Goal: Information Seeking & Learning: Learn about a topic

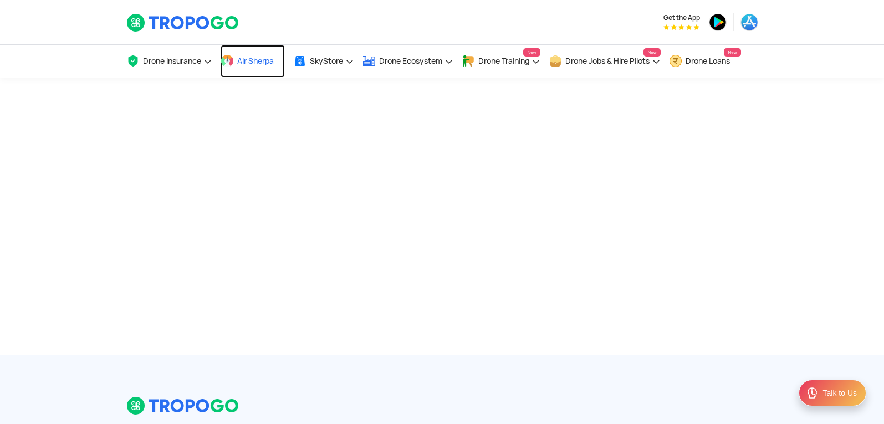
click at [242, 65] on span "Air Sherpa" at bounding box center [255, 61] width 37 height 9
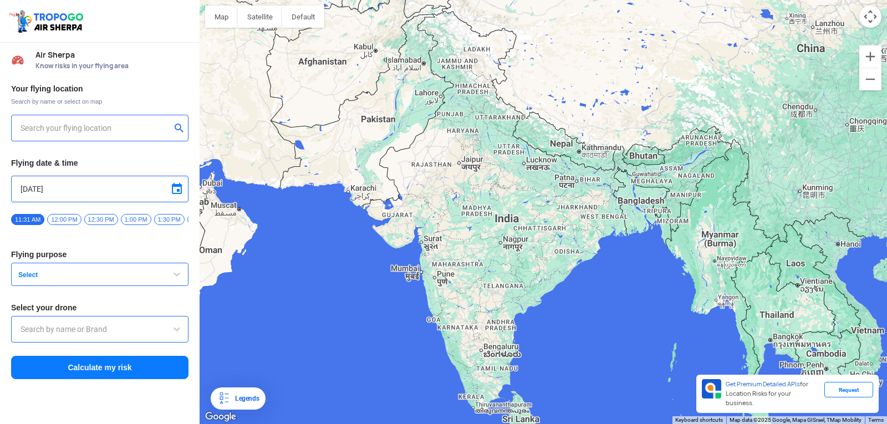
click at [77, 123] on input "text" at bounding box center [96, 127] width 150 height 13
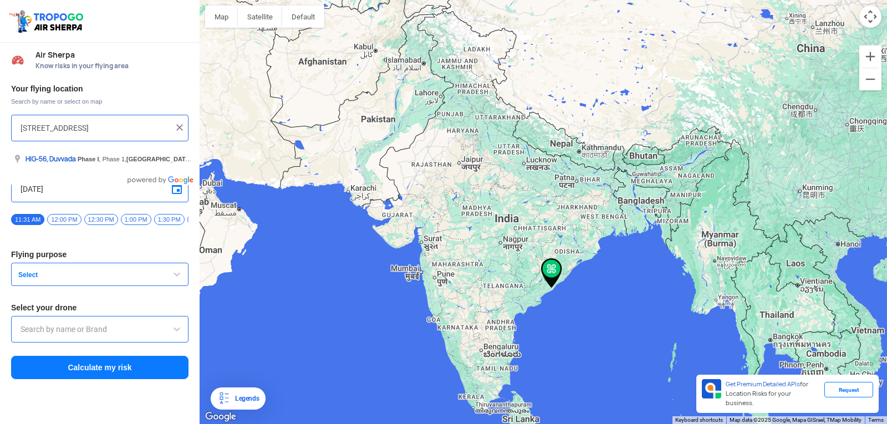
scroll to position [0, 136]
type input "HIG-56, Duvvada, Phase I, Phase 1, Visakhapatnam, Andhra Pradesh 530049, India"
drag, startPoint x: 24, startPoint y: 132, endPoint x: 74, endPoint y: 148, distance: 52.4
click at [74, 148] on body "Location Risk Score Air Sherpa Know risks in your flying area Your flying locat…" at bounding box center [443, 212] width 887 height 424
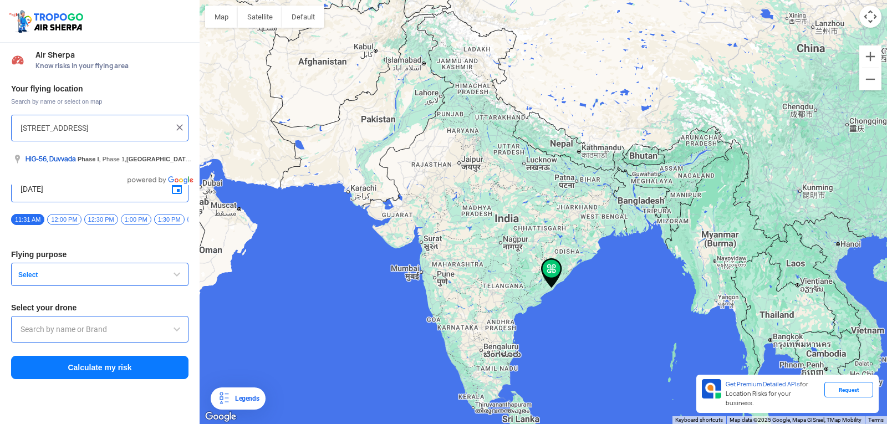
scroll to position [0, 0]
click at [547, 270] on img at bounding box center [551, 273] width 21 height 30
drag, startPoint x: 547, startPoint y: 270, endPoint x: 559, endPoint y: 263, distance: 14.2
click at [559, 263] on img at bounding box center [551, 273] width 21 height 30
drag, startPoint x: 549, startPoint y: 275, endPoint x: 552, endPoint y: 270, distance: 6.8
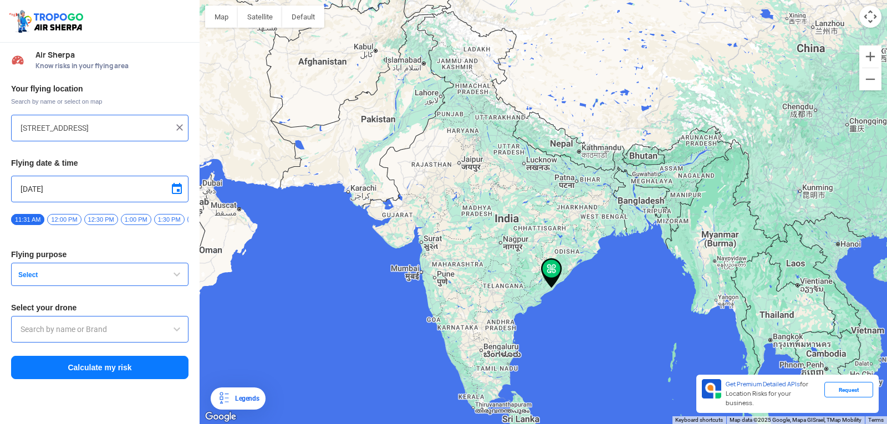
click at [552, 270] on img at bounding box center [551, 273] width 21 height 30
drag, startPoint x: 549, startPoint y: 269, endPoint x: 557, endPoint y: 257, distance: 15.2
click at [557, 257] on div at bounding box center [542, 212] width 687 height 424
drag, startPoint x: 551, startPoint y: 274, endPoint x: 553, endPoint y: 268, distance: 6.5
click at [553, 268] on img at bounding box center [551, 273] width 21 height 30
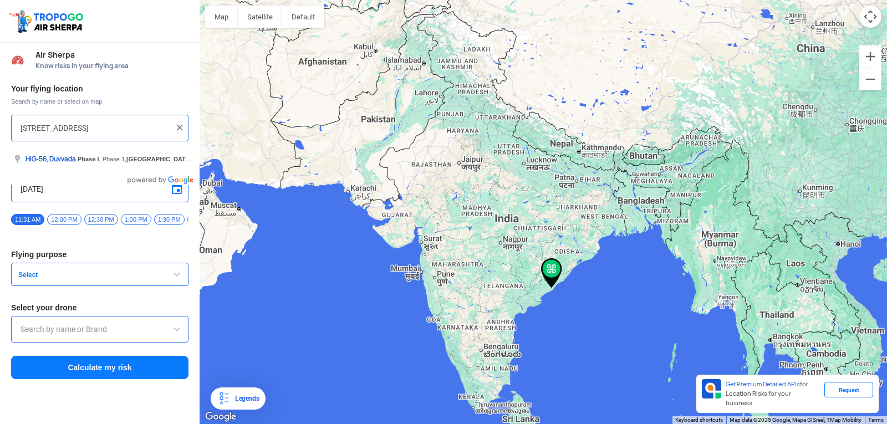
click at [148, 125] on input "[STREET_ADDRESS]" at bounding box center [96, 127] width 150 height 13
click at [172, 130] on div at bounding box center [100, 127] width 158 height 13
click at [173, 130] on div at bounding box center [100, 127] width 158 height 13
click at [178, 127] on img at bounding box center [179, 127] width 11 height 11
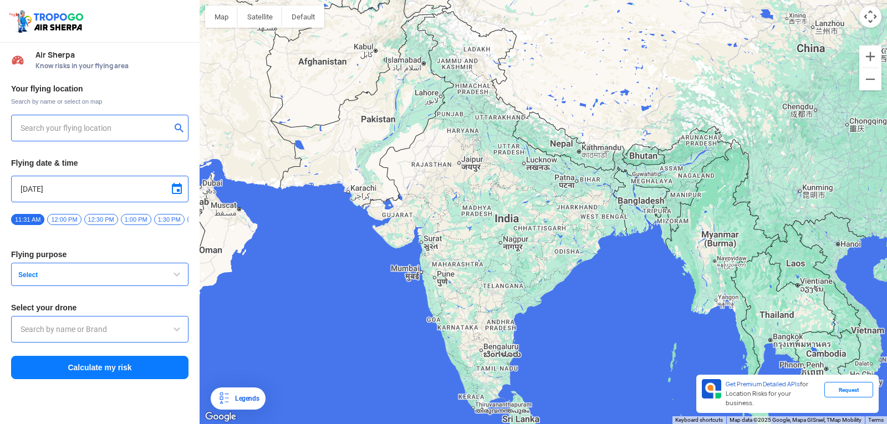
click at [122, 129] on input "text" at bounding box center [96, 127] width 150 height 13
type input "Block D, Visakhapatnam, Andhra Pradesh 530049, India"
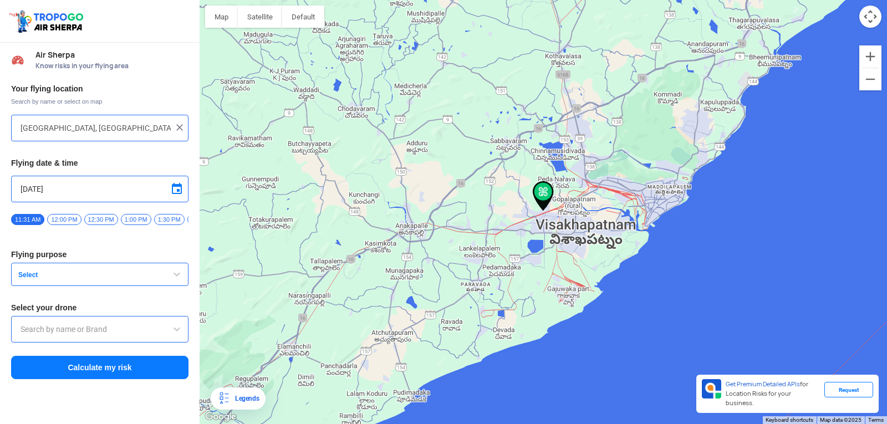
click at [548, 209] on div at bounding box center [542, 212] width 687 height 424
click at [548, 209] on img at bounding box center [543, 196] width 21 height 30
click at [538, 188] on img at bounding box center [543, 196] width 21 height 30
click at [546, 191] on img at bounding box center [543, 196] width 21 height 30
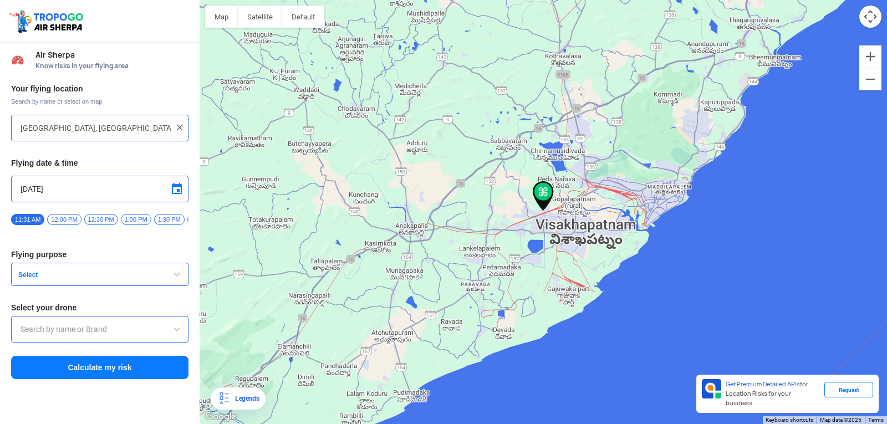
click at [546, 191] on img at bounding box center [543, 196] width 21 height 30
click at [57, 190] on input "[DATE]" at bounding box center [100, 188] width 158 height 13
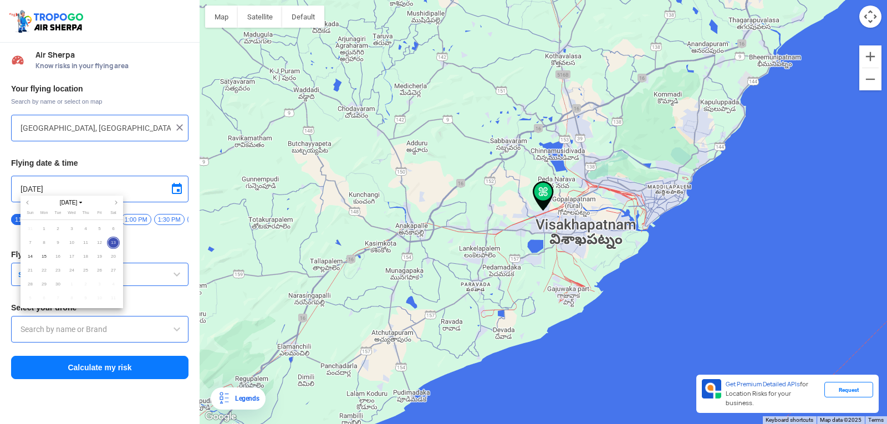
click at [118, 242] on span "13" at bounding box center [113, 243] width 13 height 13
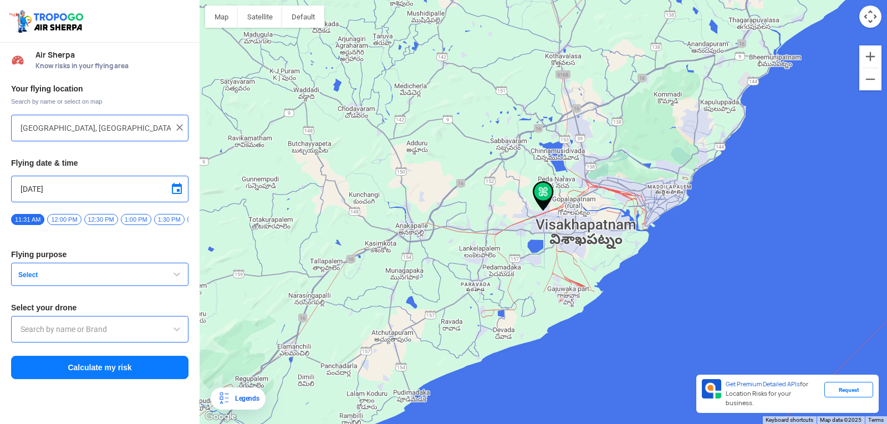
click at [52, 219] on span "12:00 PM" at bounding box center [64, 219] width 34 height 11
click at [41, 274] on button "Select" at bounding box center [99, 274] width 177 height 23
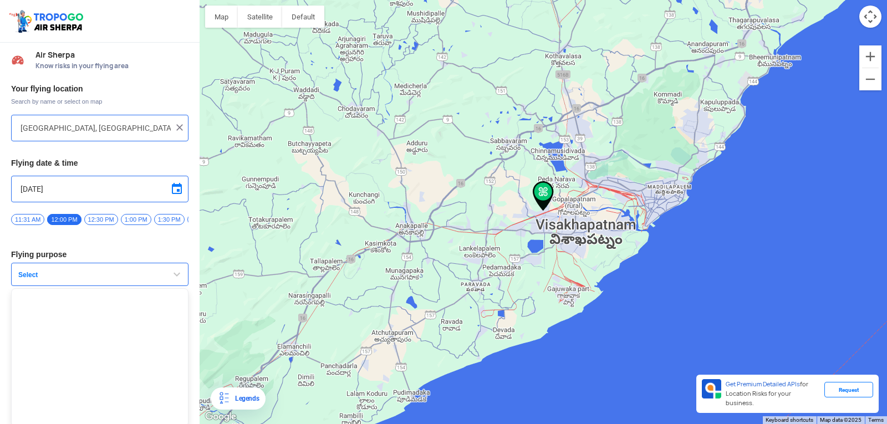
click at [22, 279] on span "Select" at bounding box center [83, 274] width 139 height 9
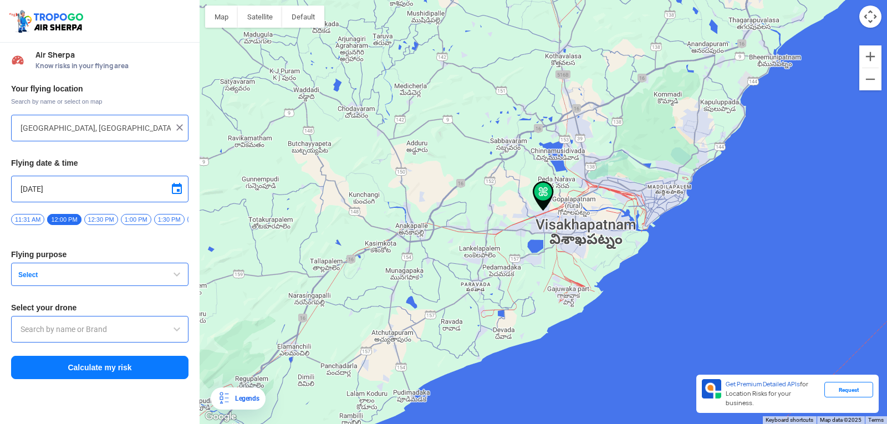
click at [175, 275] on span "button" at bounding box center [176, 274] width 13 height 13
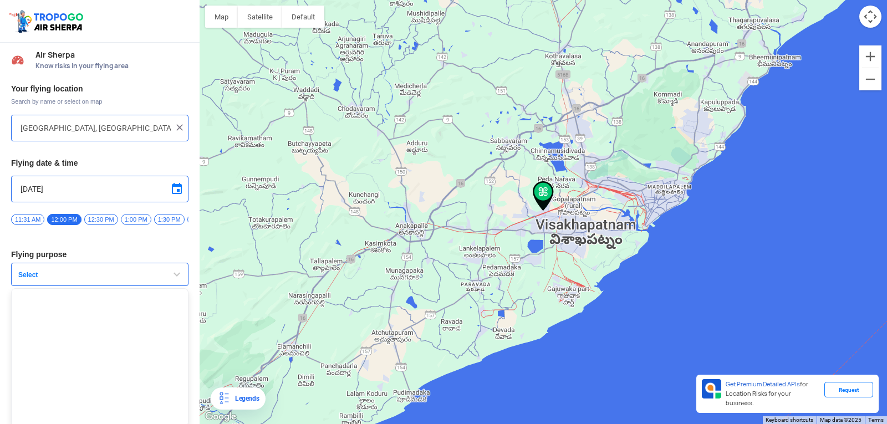
click at [175, 275] on span "button" at bounding box center [176, 274] width 13 height 13
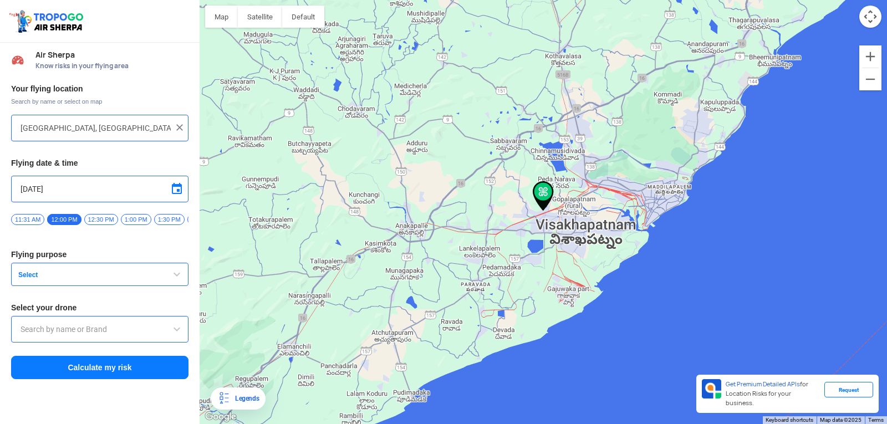
click at [38, 331] on input "text" at bounding box center [100, 328] width 158 height 13
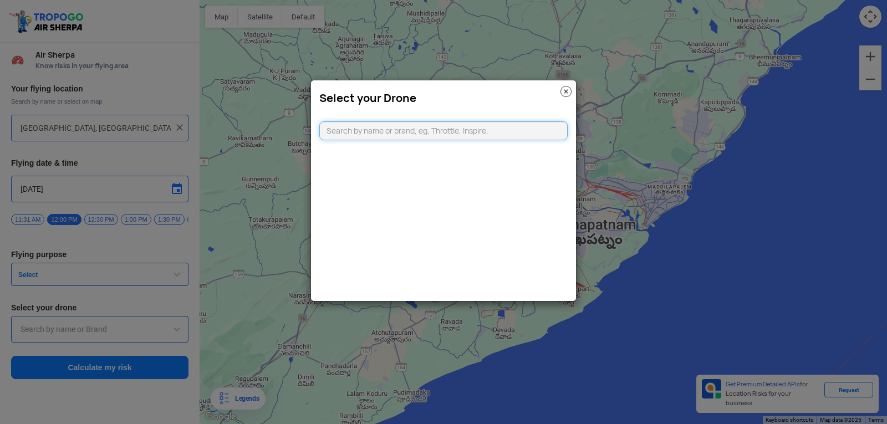
click at [398, 130] on input "text" at bounding box center [443, 130] width 248 height 19
type input "dg drne"
click at [564, 90] on img at bounding box center [565, 91] width 11 height 11
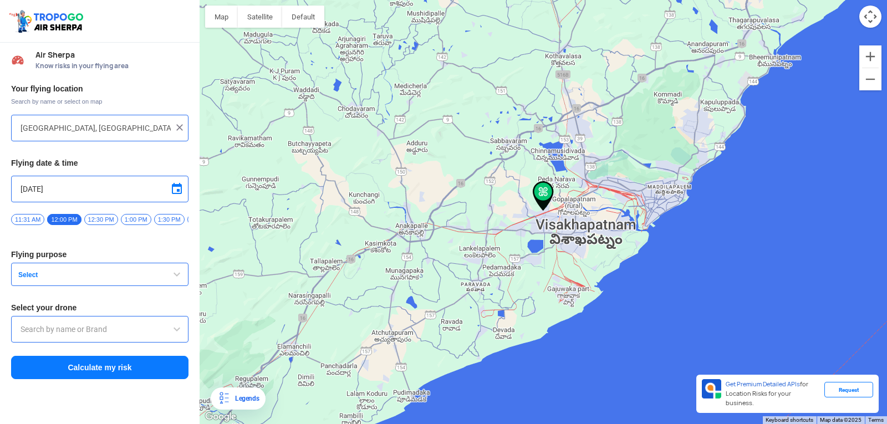
click at [177, 334] on span at bounding box center [176, 328] width 13 height 13
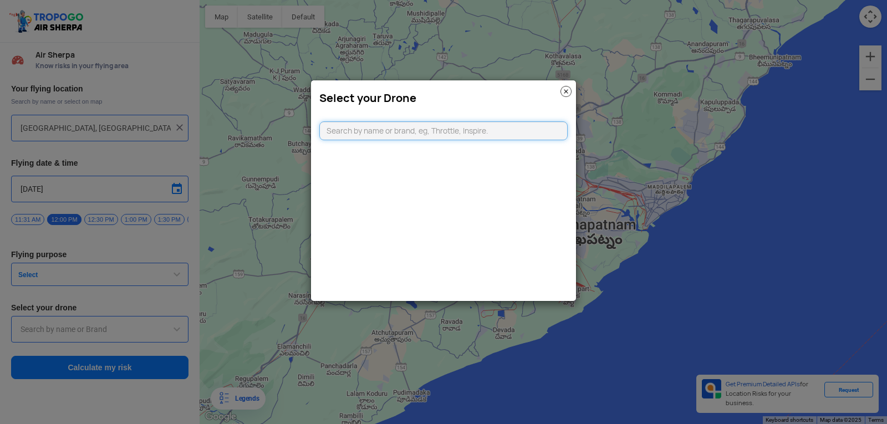
click at [410, 132] on input "text" at bounding box center [443, 130] width 248 height 19
click at [565, 89] on img at bounding box center [565, 91] width 11 height 11
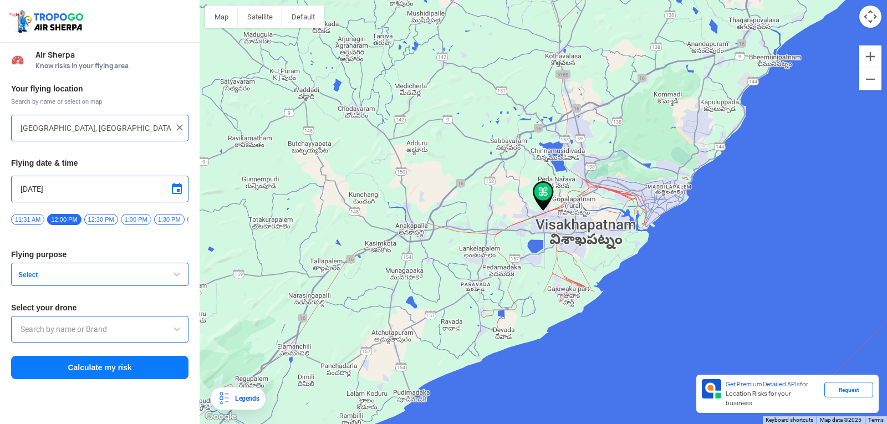
click at [178, 274] on span "button" at bounding box center [176, 274] width 13 height 13
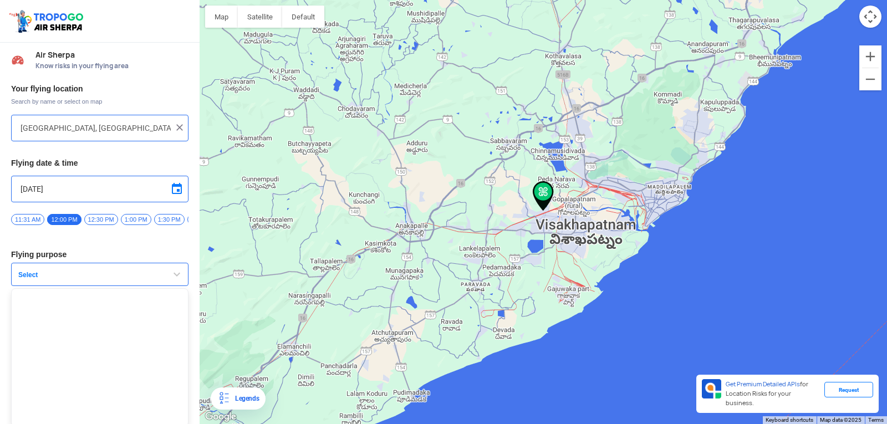
click at [25, 279] on span "Select" at bounding box center [83, 274] width 139 height 9
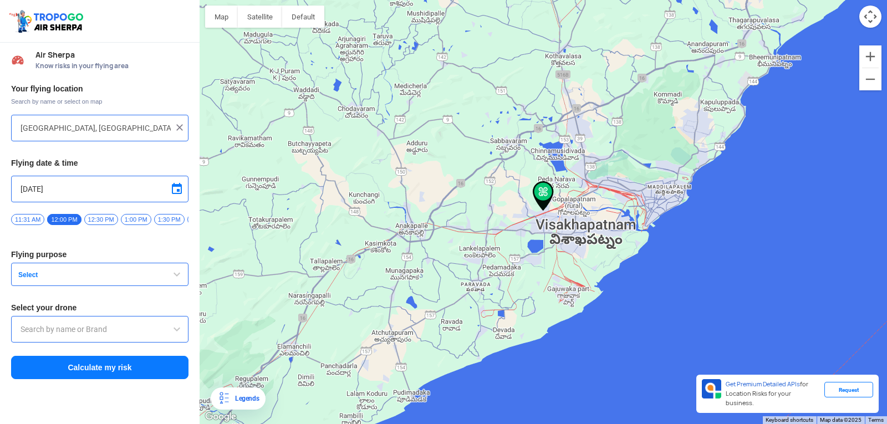
click at [25, 279] on span "Select" at bounding box center [83, 274] width 139 height 9
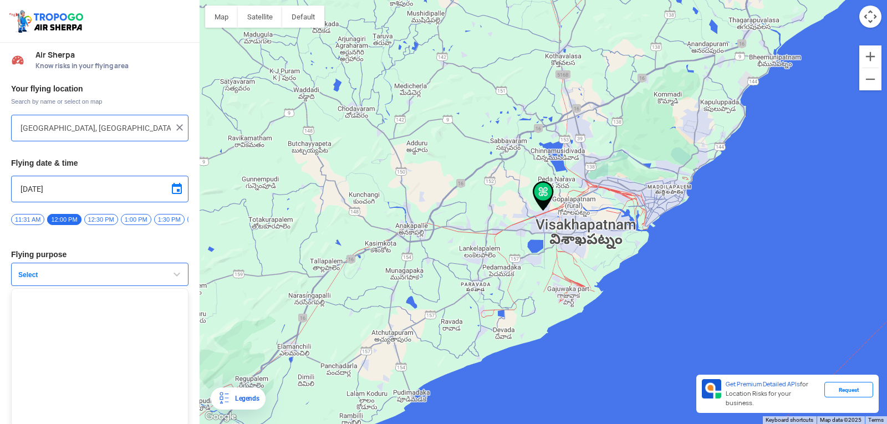
click at [24, 285] on button "Select" at bounding box center [99, 274] width 177 height 23
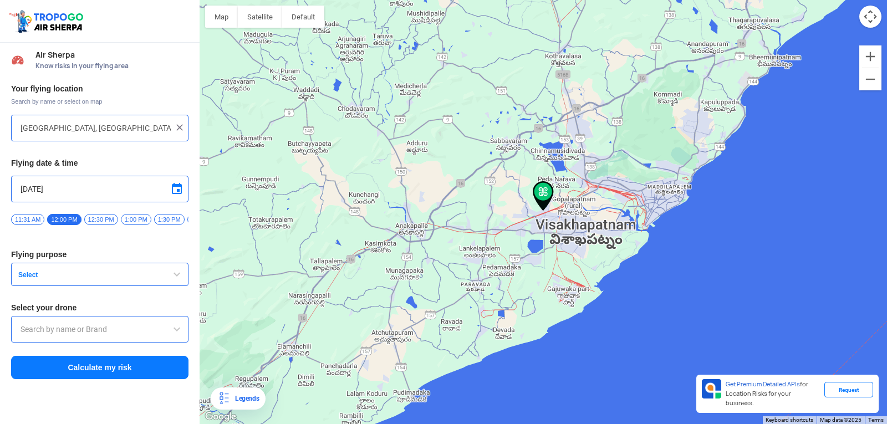
click at [542, 193] on img at bounding box center [543, 196] width 21 height 30
click at [27, 279] on span "Select" at bounding box center [83, 274] width 139 height 9
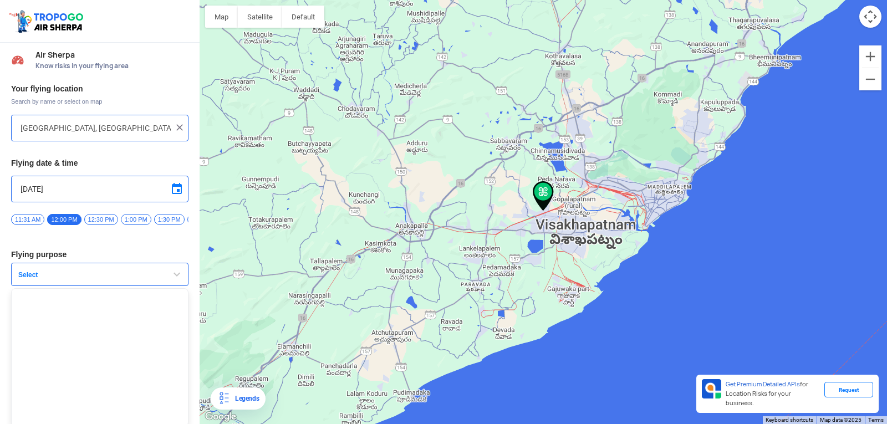
click at [27, 279] on span "Select" at bounding box center [83, 274] width 139 height 9
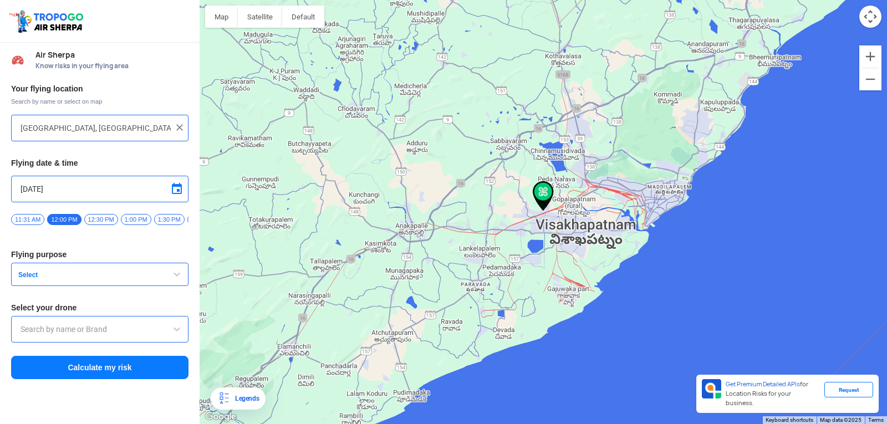
click at [27, 279] on span "Select" at bounding box center [83, 274] width 139 height 9
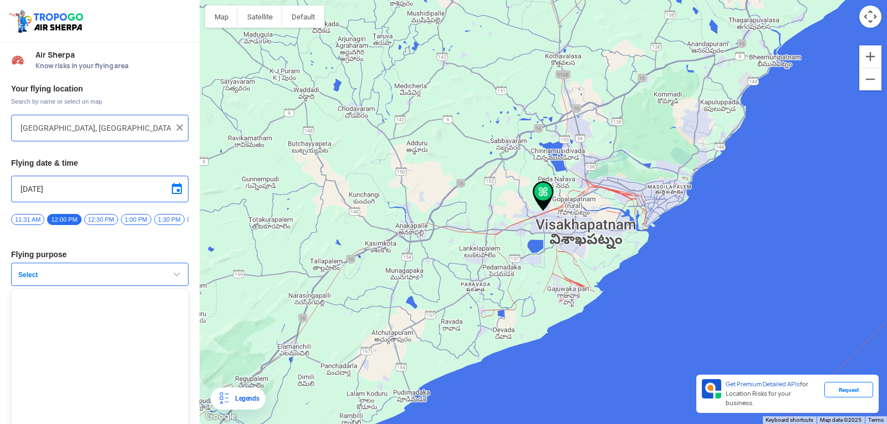
click at [27, 279] on span "Select" at bounding box center [83, 274] width 139 height 9
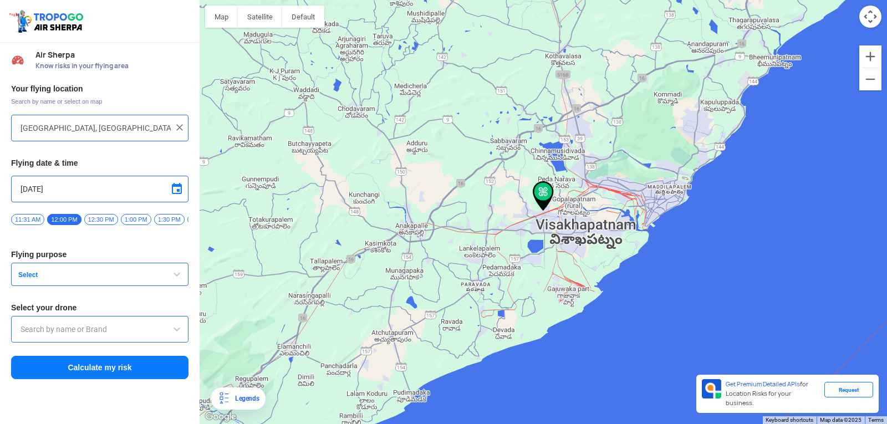
click at [27, 279] on span "Select" at bounding box center [83, 274] width 139 height 9
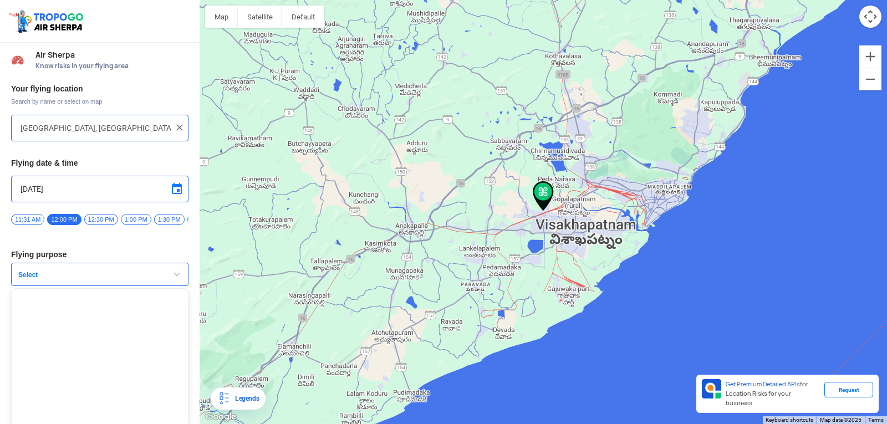
click at [27, 279] on span "Select" at bounding box center [83, 274] width 139 height 9
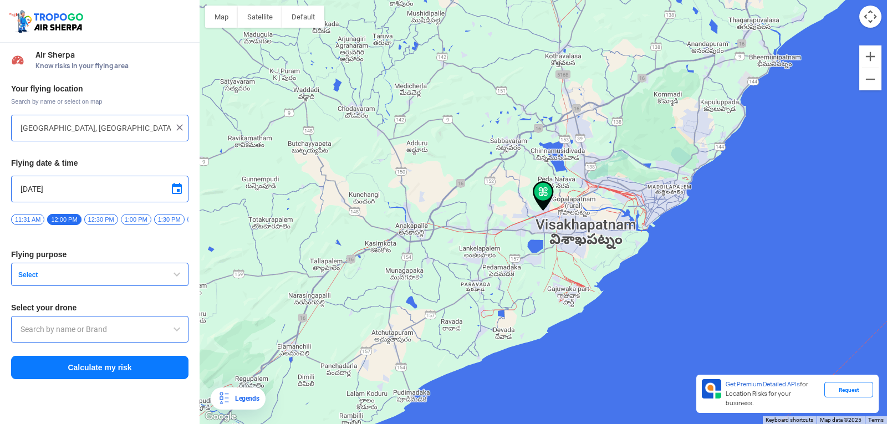
click at [27, 279] on span "Select" at bounding box center [83, 274] width 139 height 9
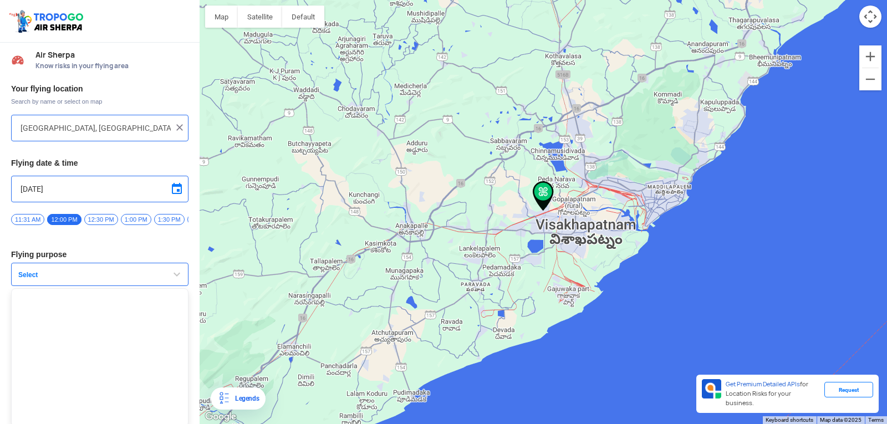
click at [27, 279] on span "Select" at bounding box center [83, 274] width 139 height 9
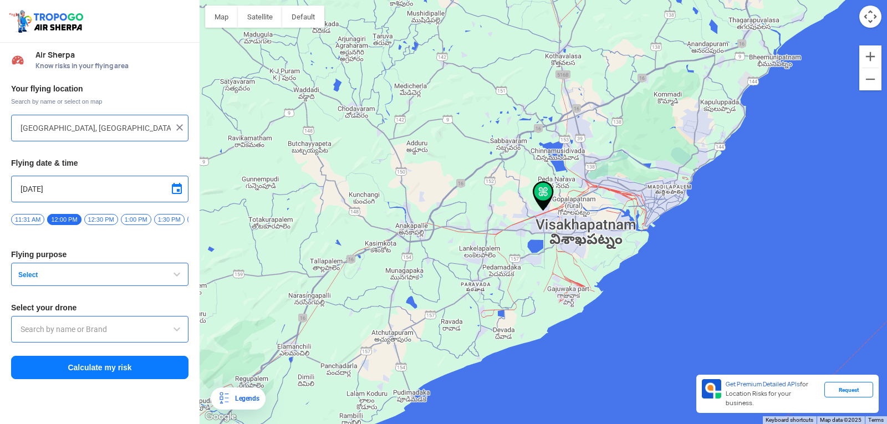
click at [27, 279] on span "Select" at bounding box center [83, 274] width 139 height 9
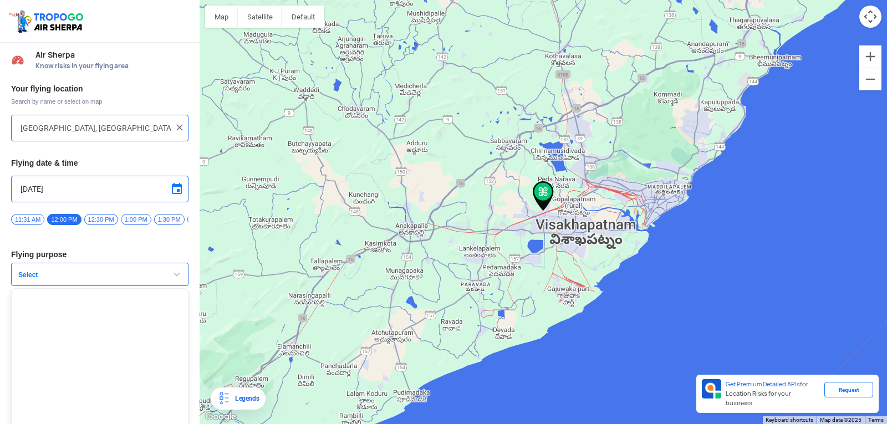
click at [27, 279] on span "Select" at bounding box center [83, 274] width 139 height 9
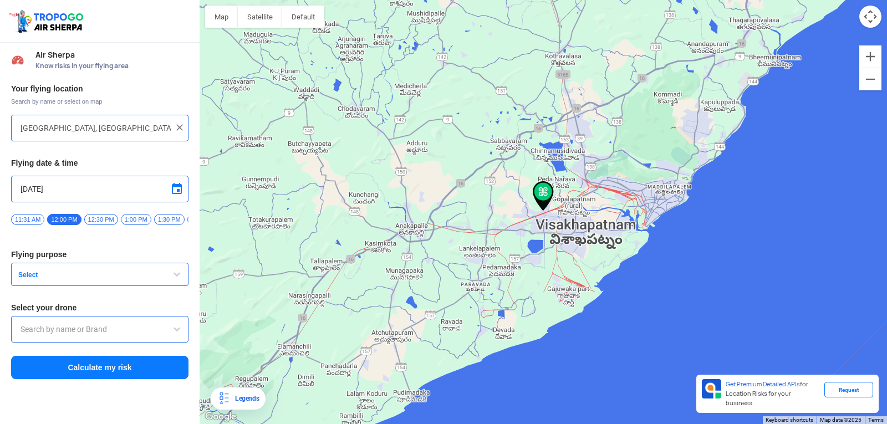
click at [27, 279] on span "Select" at bounding box center [83, 274] width 139 height 9
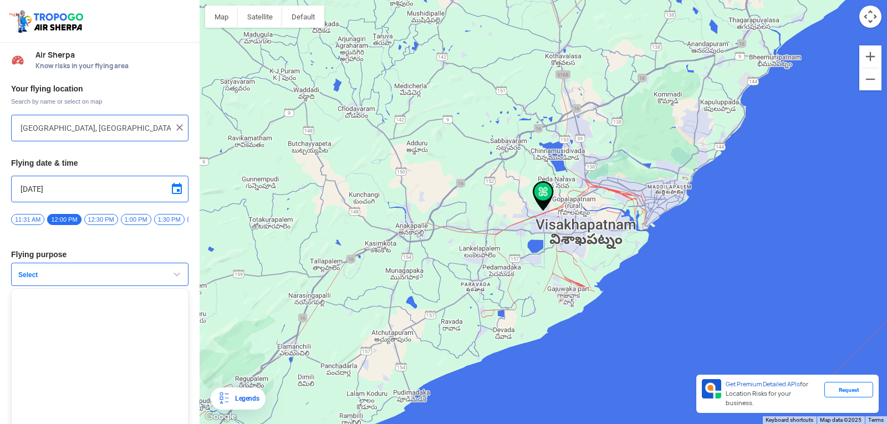
click at [27, 279] on span "Select" at bounding box center [83, 274] width 139 height 9
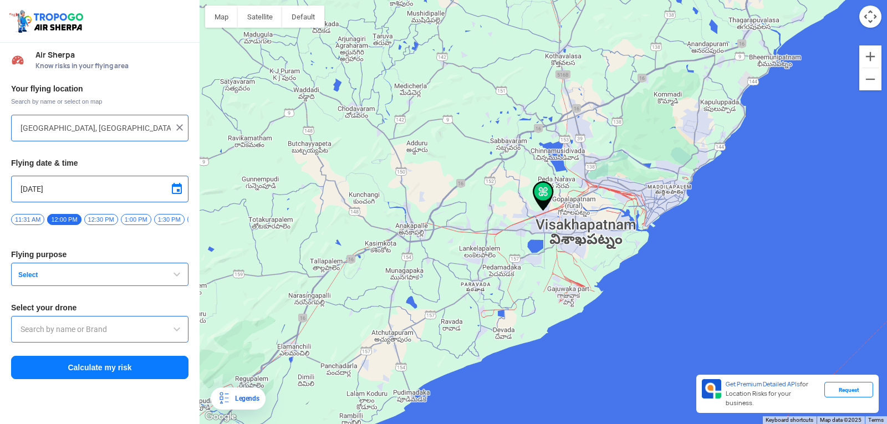
click at [27, 279] on span "Select" at bounding box center [83, 274] width 139 height 9
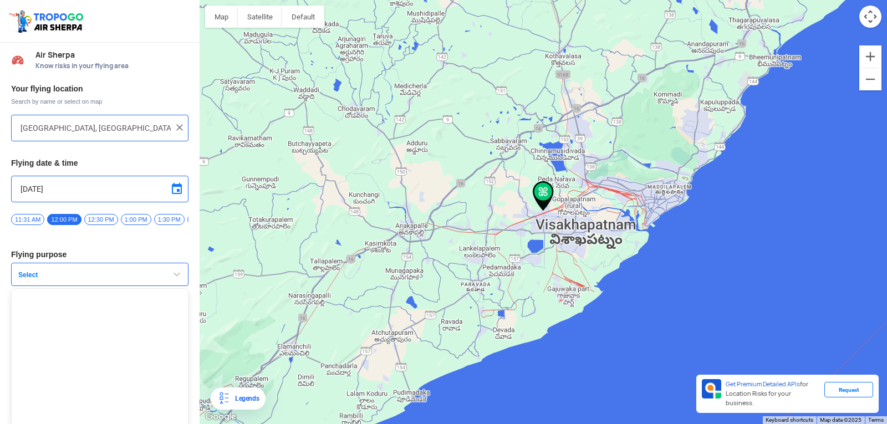
click at [27, 279] on span "Select" at bounding box center [83, 274] width 139 height 9
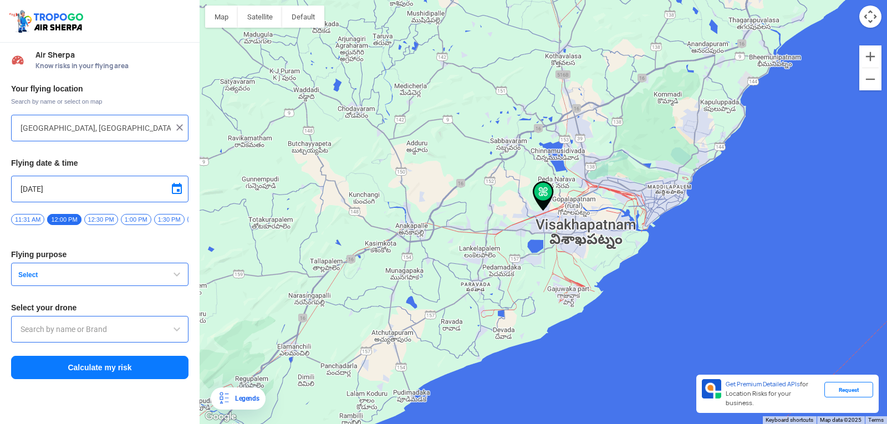
click at [27, 279] on span "Select" at bounding box center [83, 274] width 139 height 9
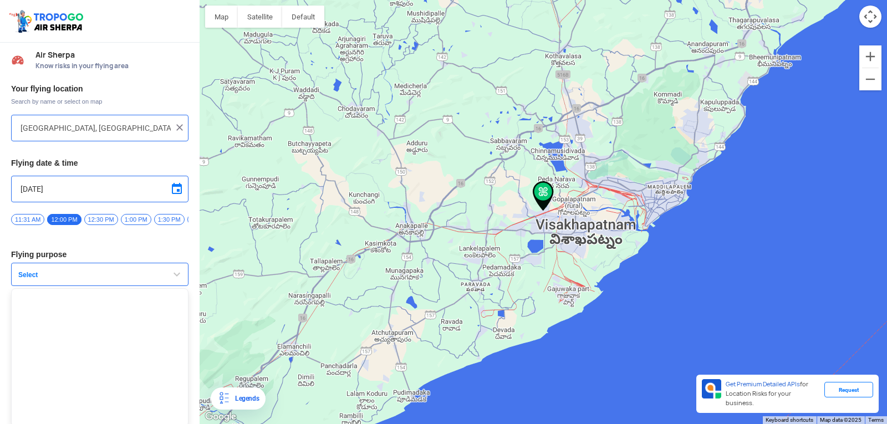
click at [27, 279] on span "Select" at bounding box center [83, 274] width 139 height 9
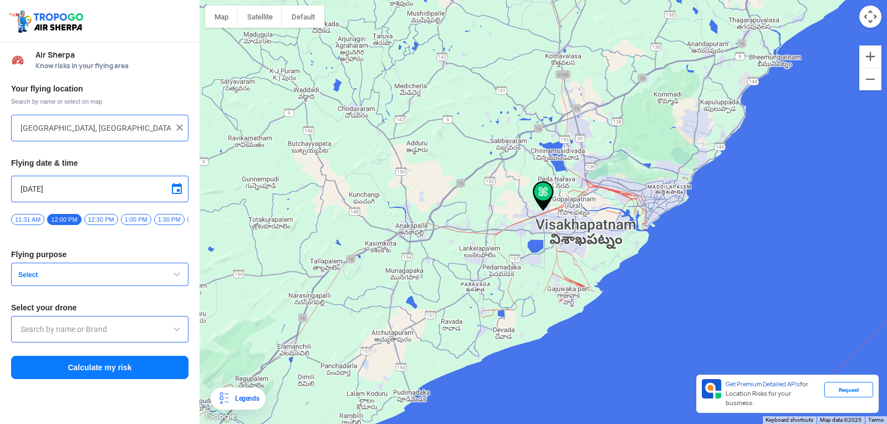
click at [27, 279] on span "Select" at bounding box center [83, 274] width 139 height 9
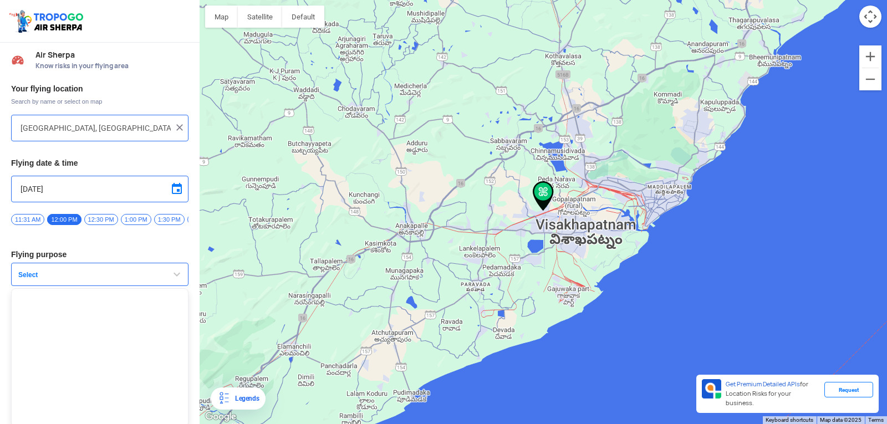
click at [27, 279] on span "Select" at bounding box center [83, 274] width 139 height 9
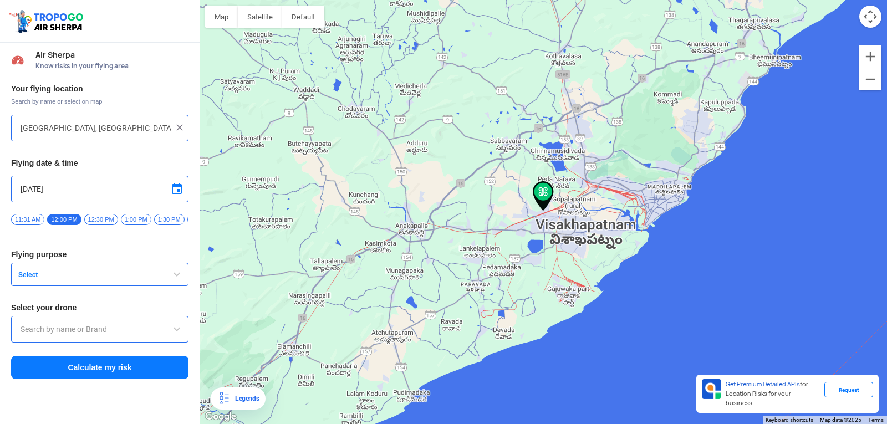
click at [27, 279] on span "Select" at bounding box center [83, 274] width 139 height 9
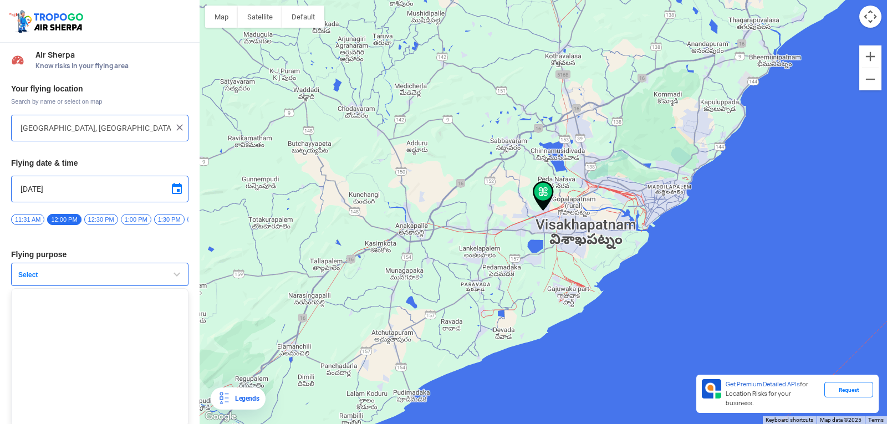
click at [27, 279] on span "Select" at bounding box center [83, 274] width 139 height 9
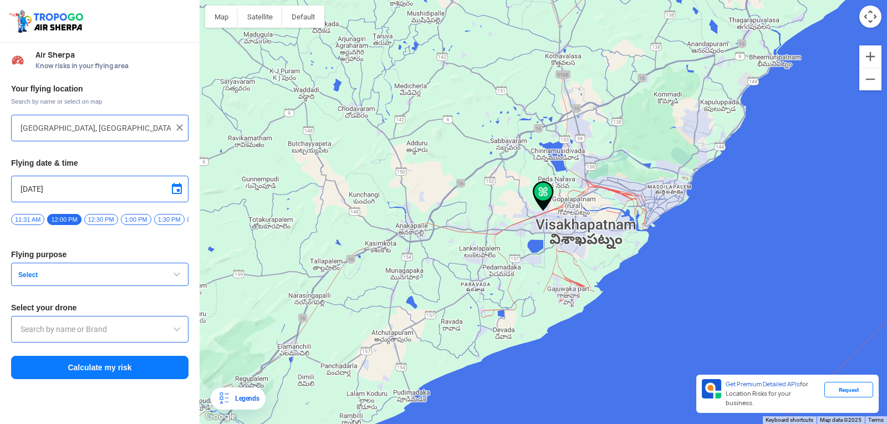
click at [27, 279] on span "Select" at bounding box center [83, 274] width 139 height 9
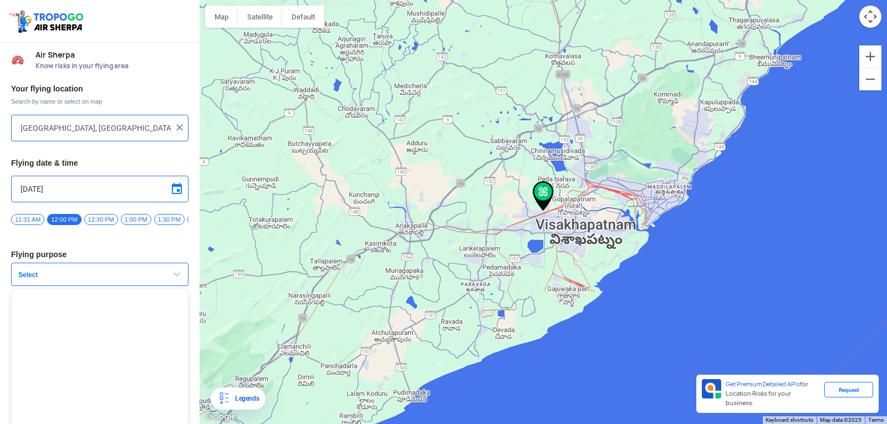
click at [25, 254] on div "Your flying location Search by name or select on map Block D, Visakhapatnam, An…" at bounding box center [99, 232] width 199 height 308
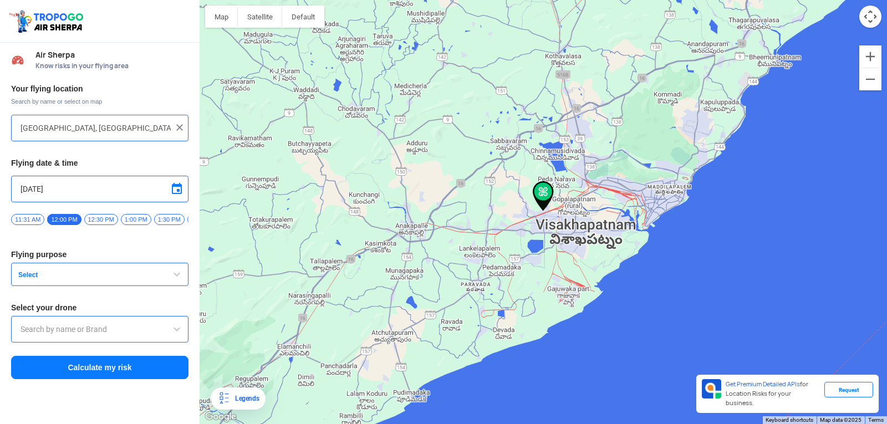
click at [25, 264] on div "Your flying location Search by name or select on map Block D, Visakhapatnam, An…" at bounding box center [99, 232] width 199 height 308
click at [24, 279] on span "Select" at bounding box center [83, 274] width 139 height 9
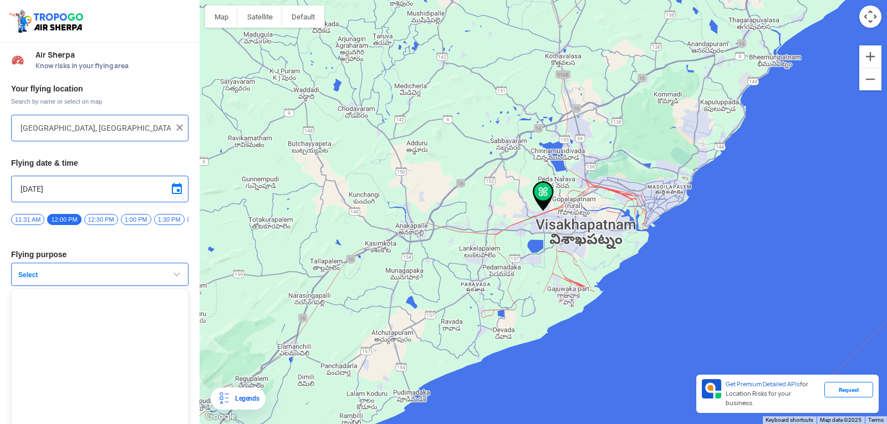
click at [24, 279] on span "Select" at bounding box center [83, 274] width 139 height 9
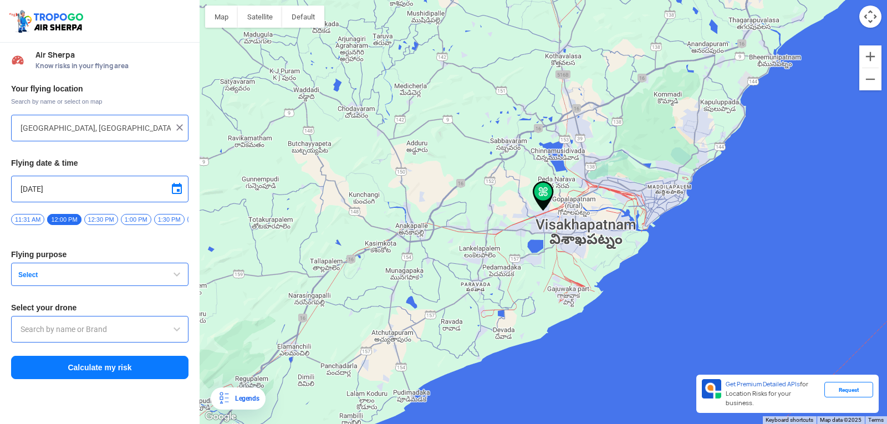
click at [24, 279] on span "Select" at bounding box center [83, 274] width 139 height 9
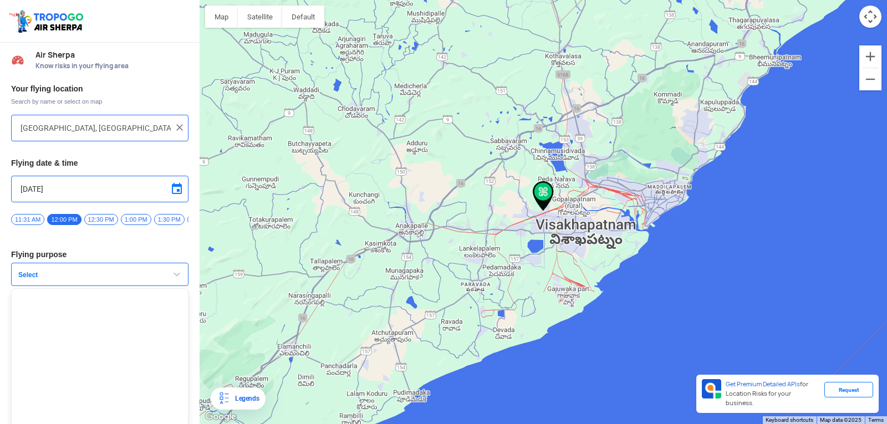
click at [174, 280] on span "button" at bounding box center [176, 274] width 13 height 13
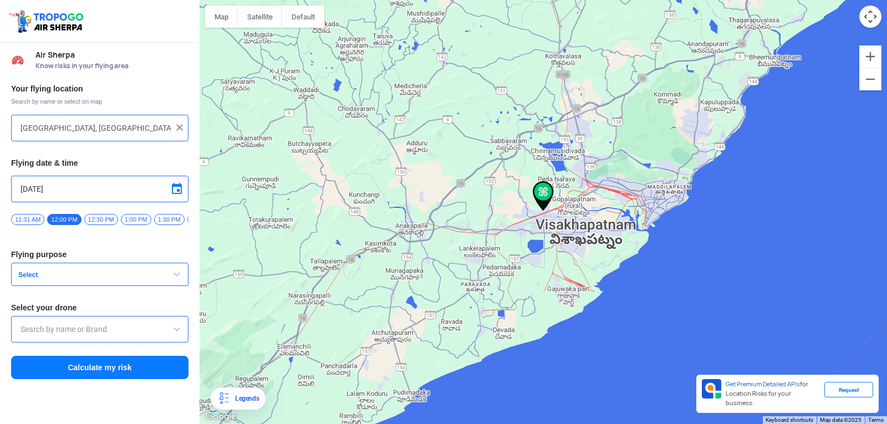
click at [174, 280] on span "button" at bounding box center [176, 274] width 13 height 13
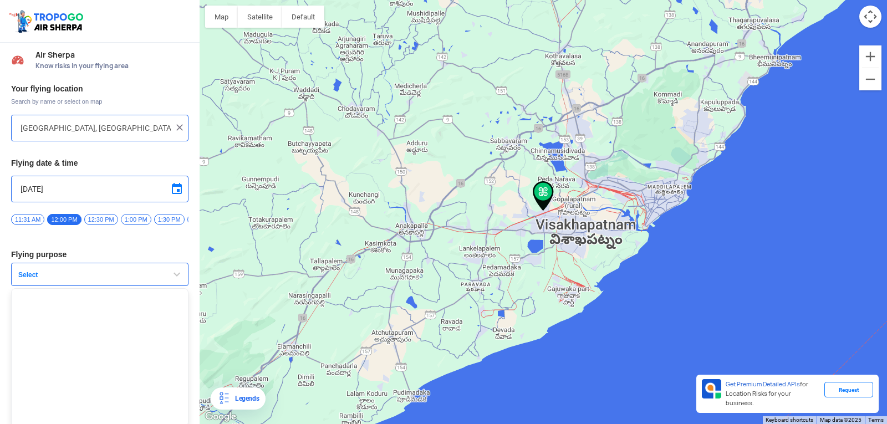
click at [174, 280] on span "button" at bounding box center [176, 274] width 13 height 13
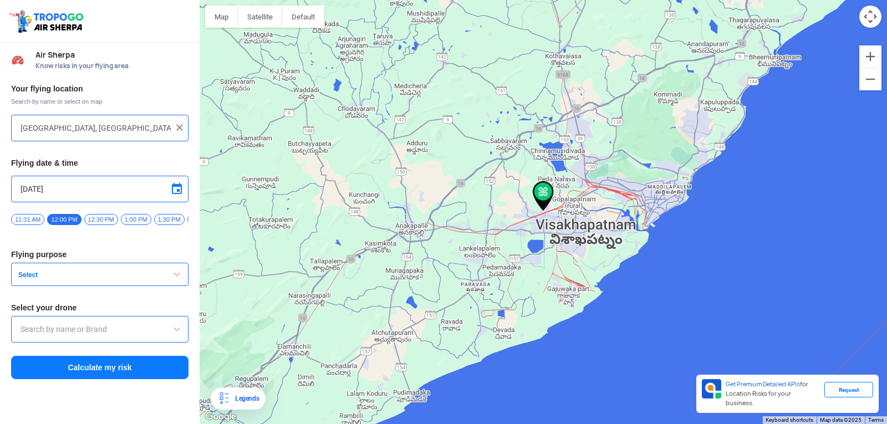
click at [174, 280] on span "button" at bounding box center [176, 274] width 13 height 13
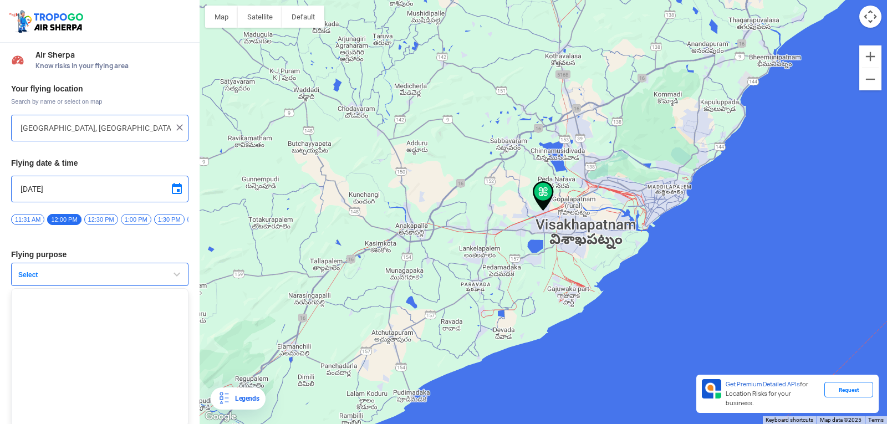
click at [174, 280] on span "button" at bounding box center [176, 274] width 13 height 13
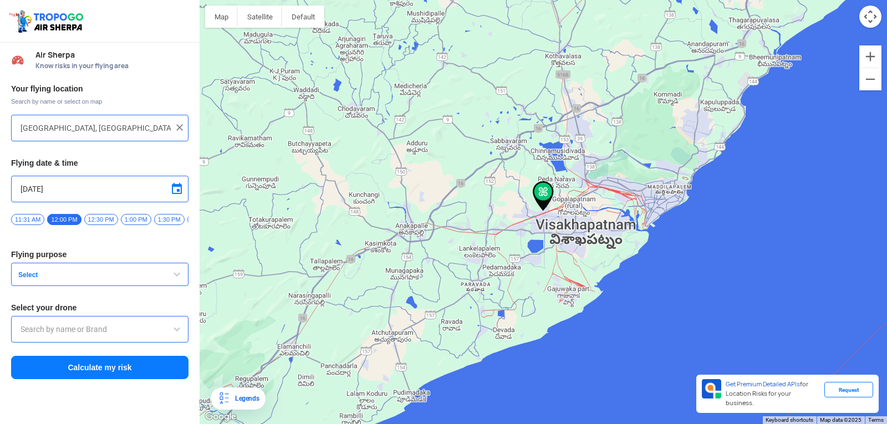
click at [174, 280] on span "button" at bounding box center [176, 274] width 13 height 13
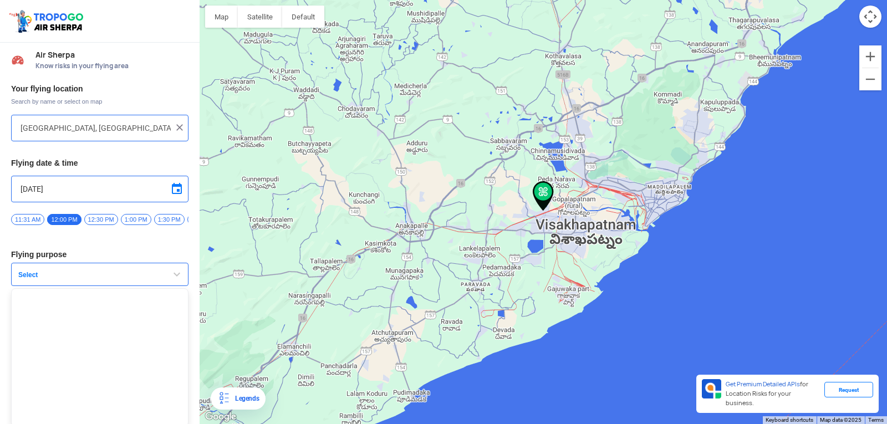
click at [174, 280] on span "button" at bounding box center [176, 274] width 13 height 13
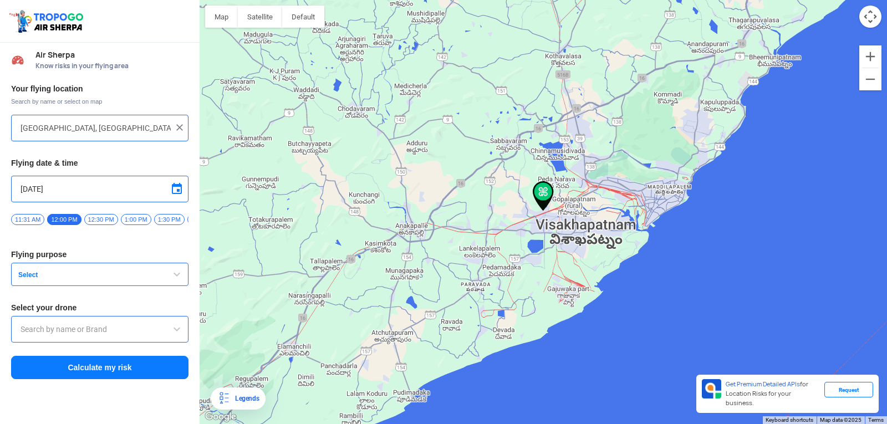
click at [174, 280] on span "button" at bounding box center [176, 274] width 13 height 13
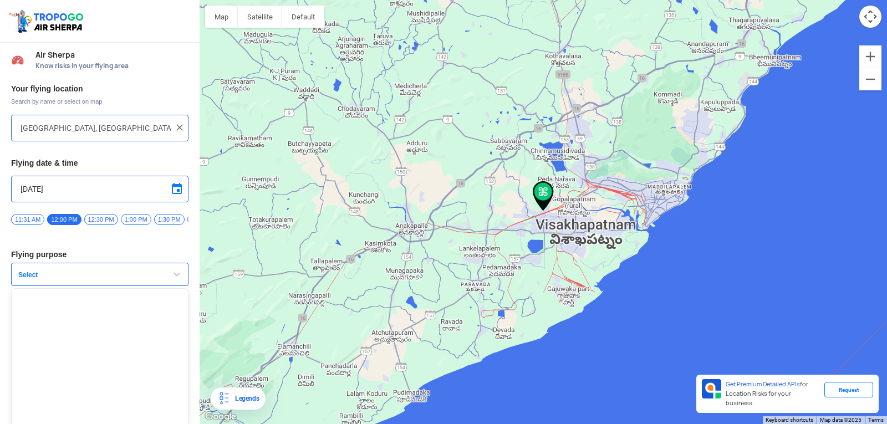
click at [174, 280] on span "button" at bounding box center [176, 274] width 13 height 13
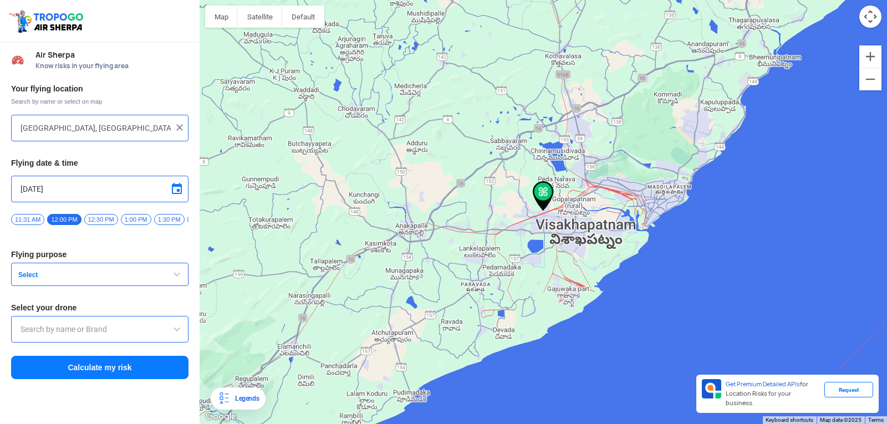
click at [174, 280] on span "button" at bounding box center [176, 274] width 13 height 13
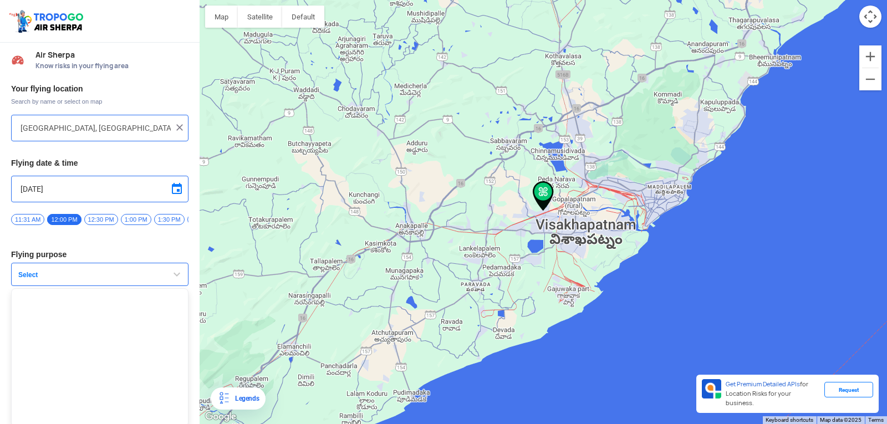
click at [174, 280] on span "button" at bounding box center [176, 274] width 13 height 13
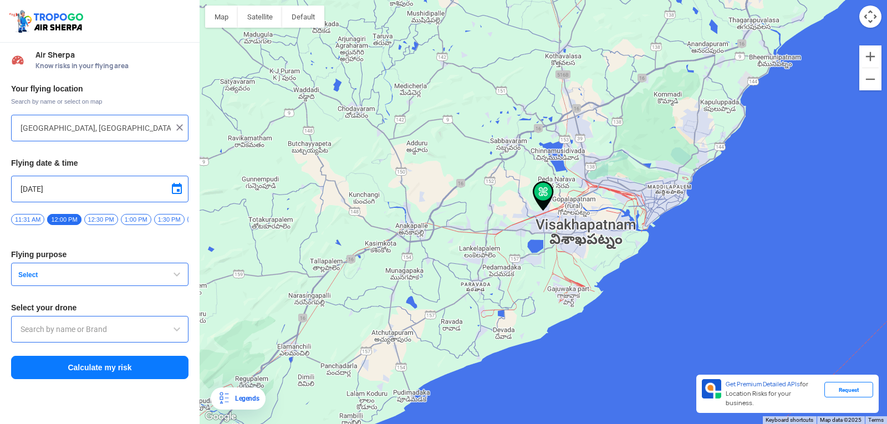
click at [174, 280] on span "button" at bounding box center [176, 274] width 13 height 13
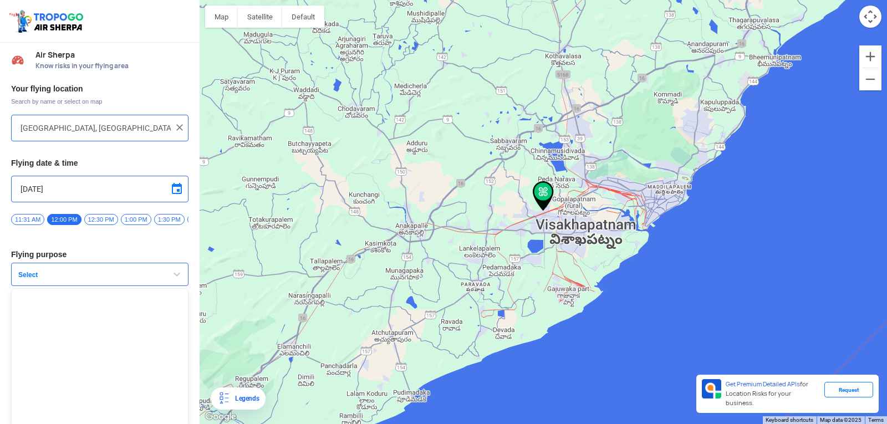
click at [174, 280] on span "button" at bounding box center [176, 274] width 13 height 13
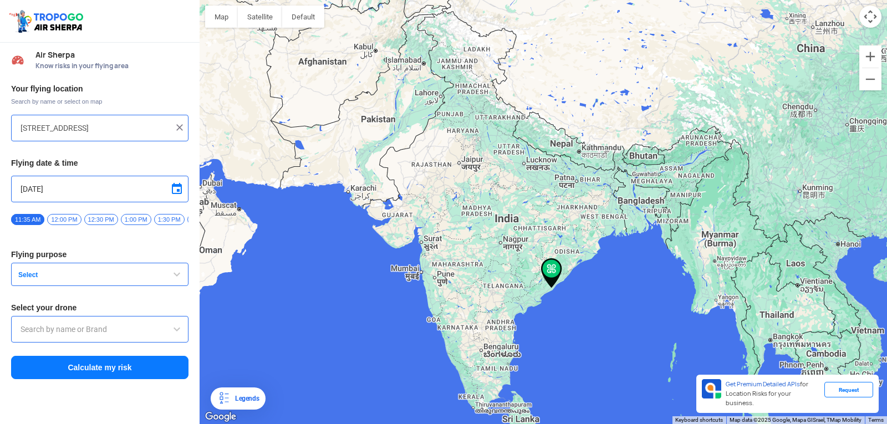
click at [23, 279] on span "Select" at bounding box center [83, 274] width 139 height 9
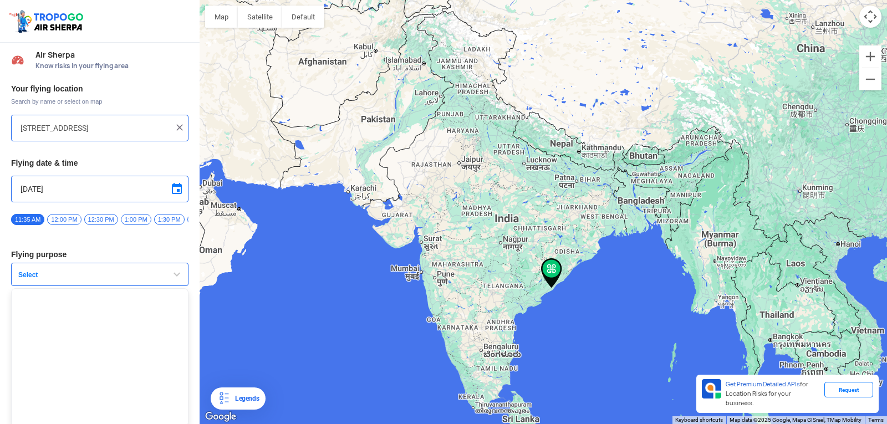
click at [23, 279] on span "Select" at bounding box center [83, 274] width 139 height 9
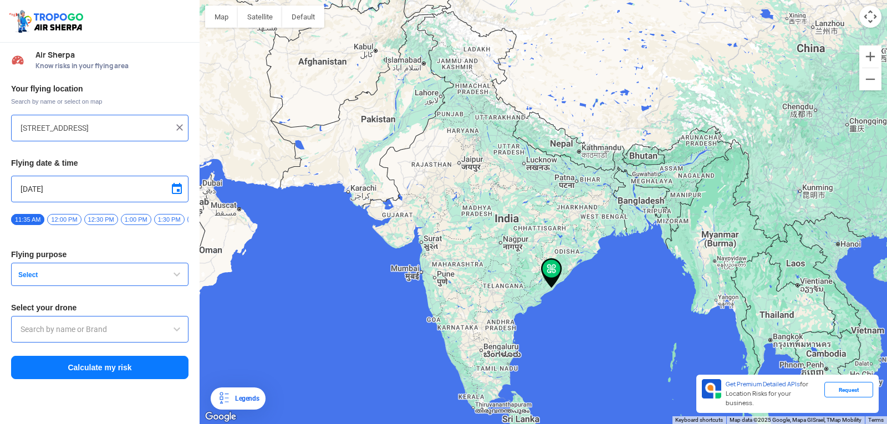
click at [23, 279] on span "Select" at bounding box center [83, 274] width 139 height 9
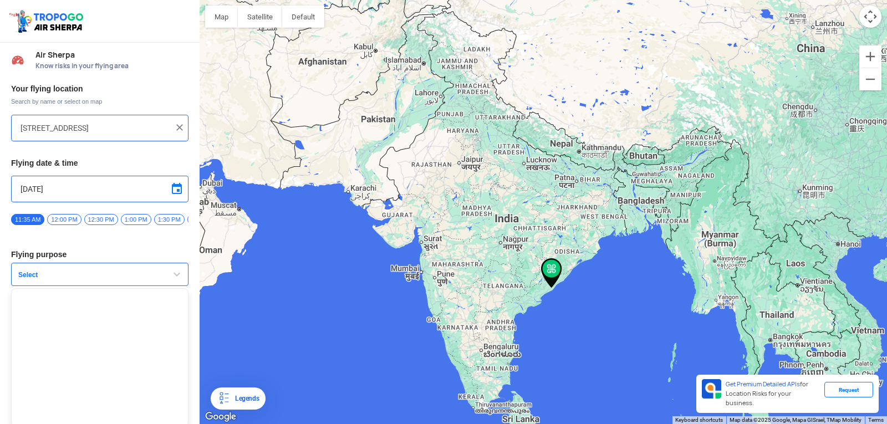
click at [176, 277] on span "button" at bounding box center [176, 274] width 13 height 13
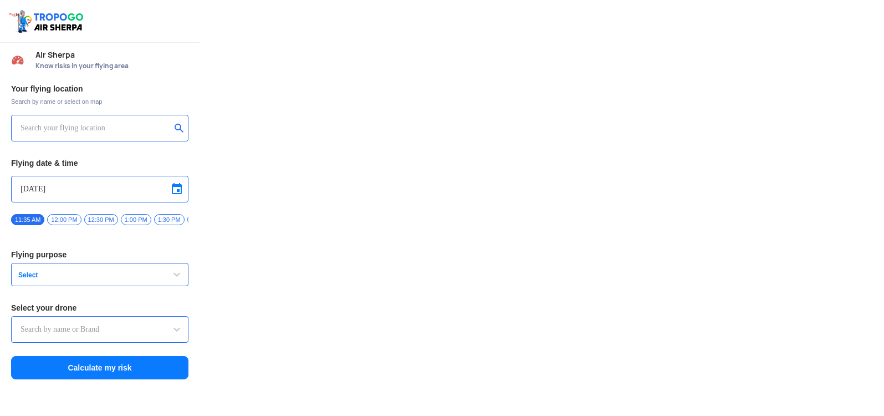
type input "[STREET_ADDRESS]"
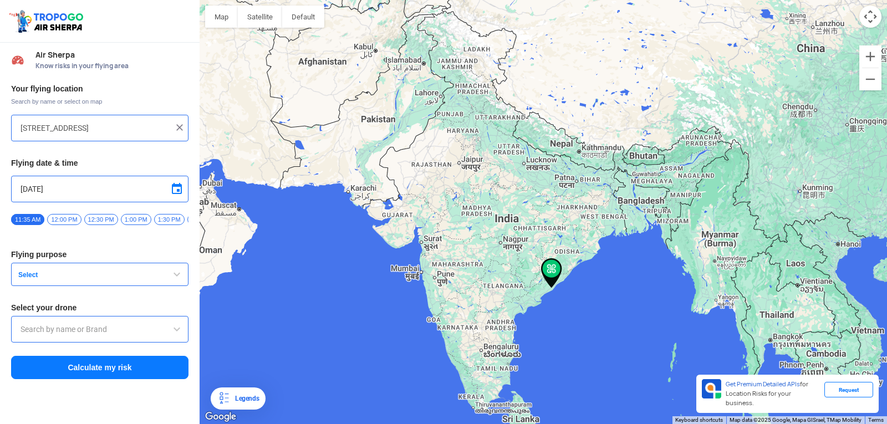
click at [29, 279] on span "Select" at bounding box center [83, 274] width 139 height 9
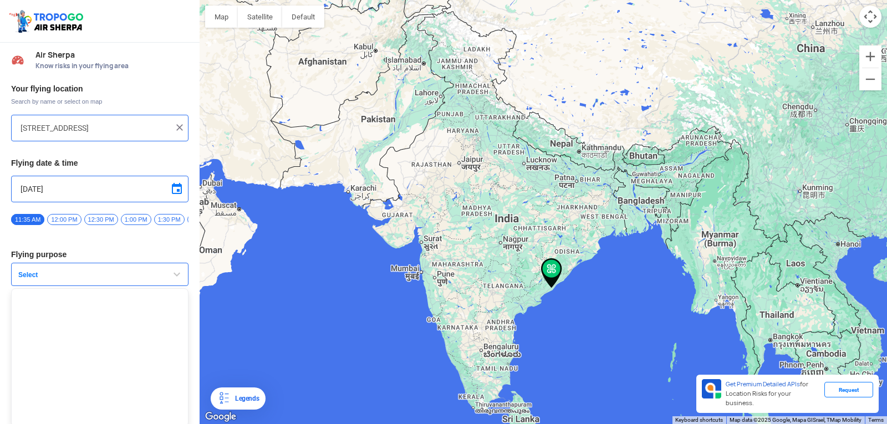
click at [175, 274] on span "button" at bounding box center [176, 274] width 13 height 13
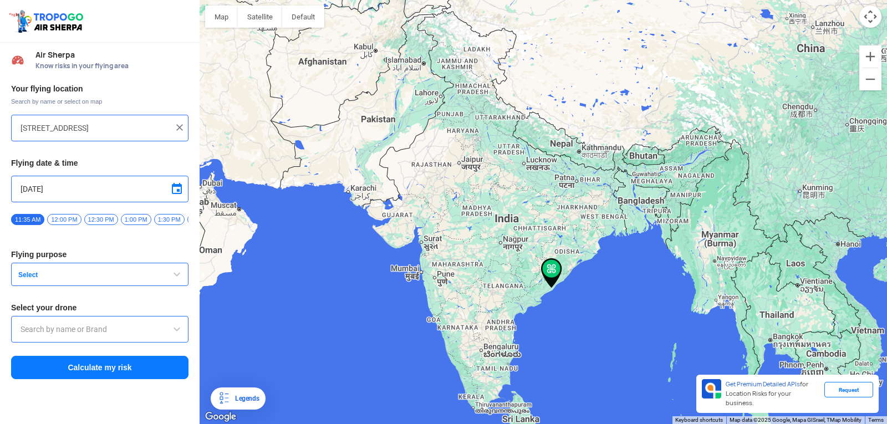
click at [175, 274] on span "button" at bounding box center [176, 274] width 13 height 13
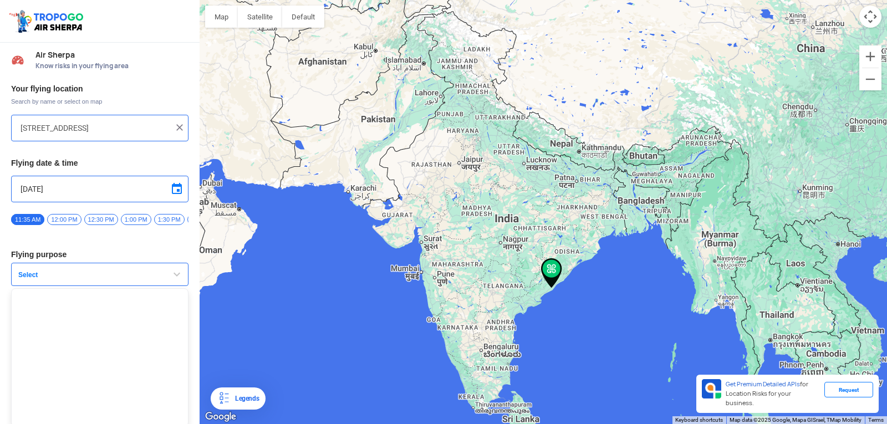
click at [175, 274] on span "button" at bounding box center [176, 274] width 13 height 13
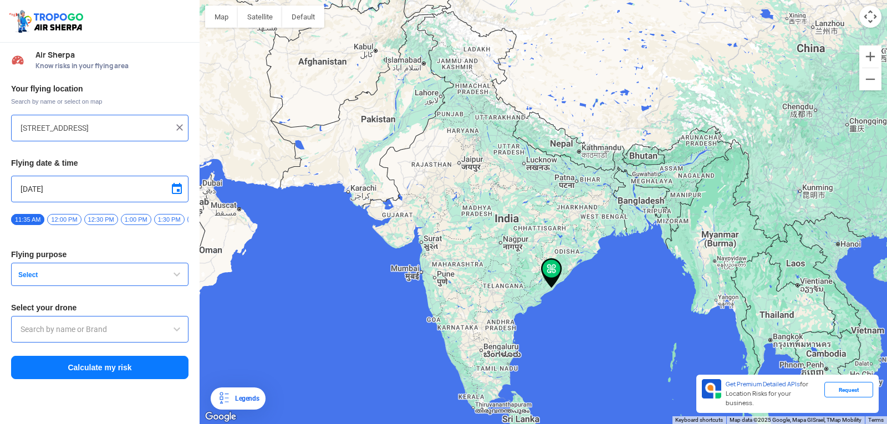
click at [551, 263] on img at bounding box center [551, 273] width 21 height 30
drag, startPoint x: 552, startPoint y: 273, endPoint x: 565, endPoint y: 242, distance: 33.3
click at [565, 242] on div at bounding box center [542, 212] width 687 height 424
click at [179, 192] on span at bounding box center [176, 188] width 13 height 13
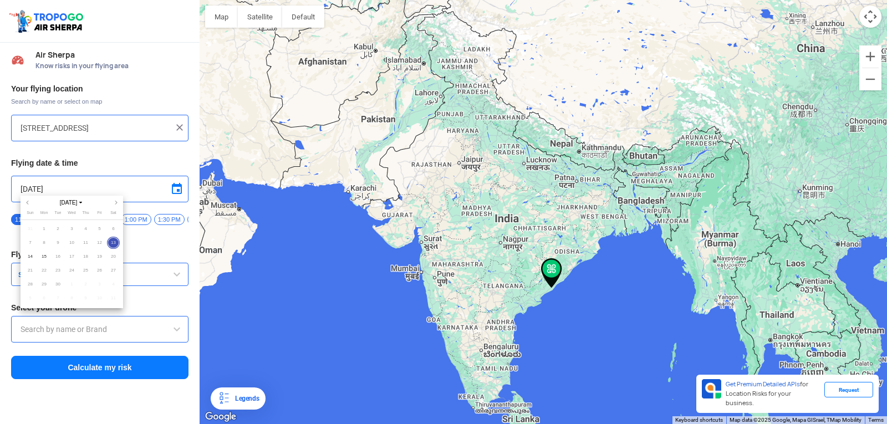
click at [135, 252] on div at bounding box center [443, 212] width 887 height 424
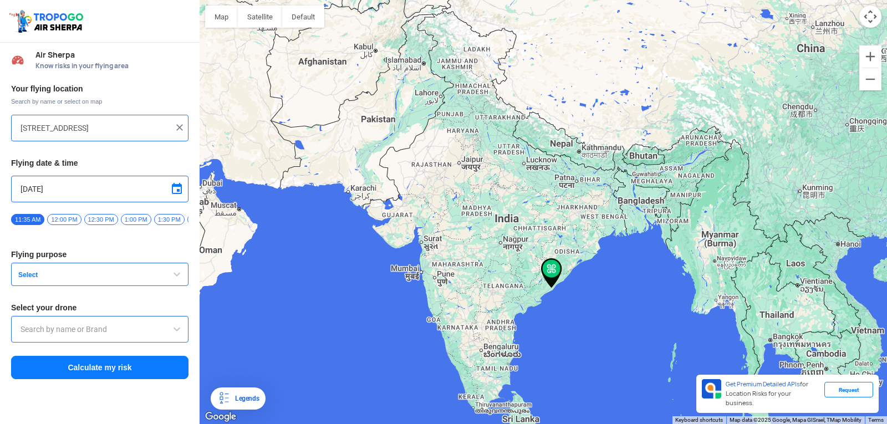
drag, startPoint x: 131, startPoint y: 275, endPoint x: 24, endPoint y: 275, distance: 106.4
click at [74, 275] on span "Select" at bounding box center [83, 274] width 139 height 9
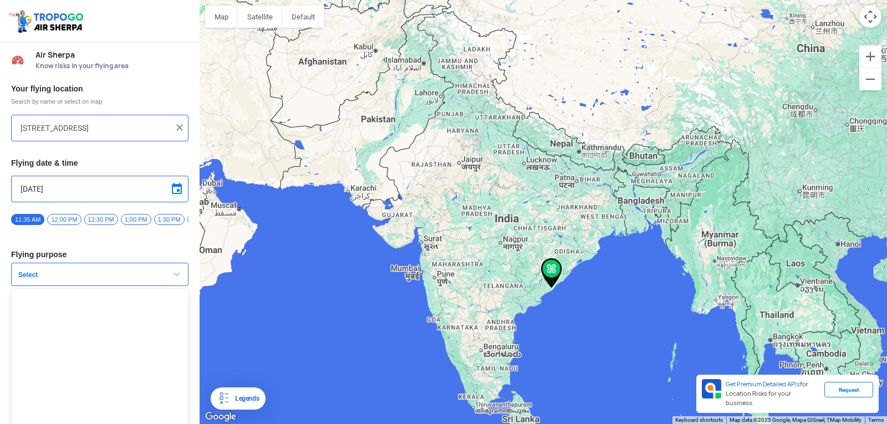
click at [22, 275] on span "Select" at bounding box center [83, 274] width 139 height 9
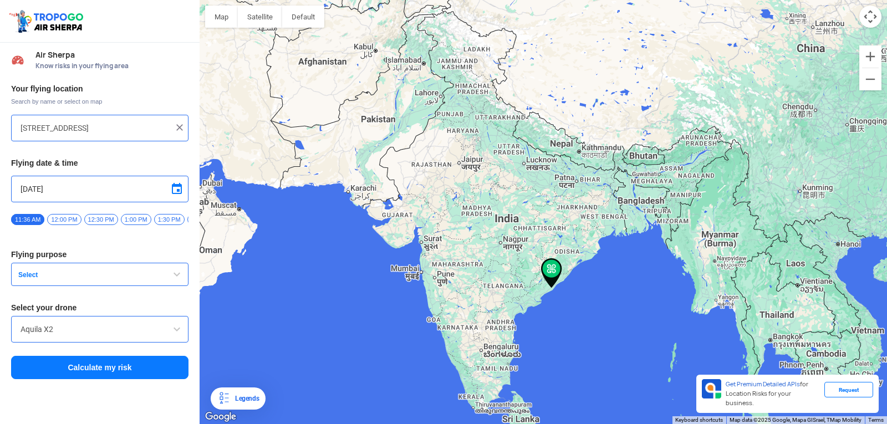
click at [45, 336] on input "Aquila X2" at bounding box center [100, 328] width 158 height 13
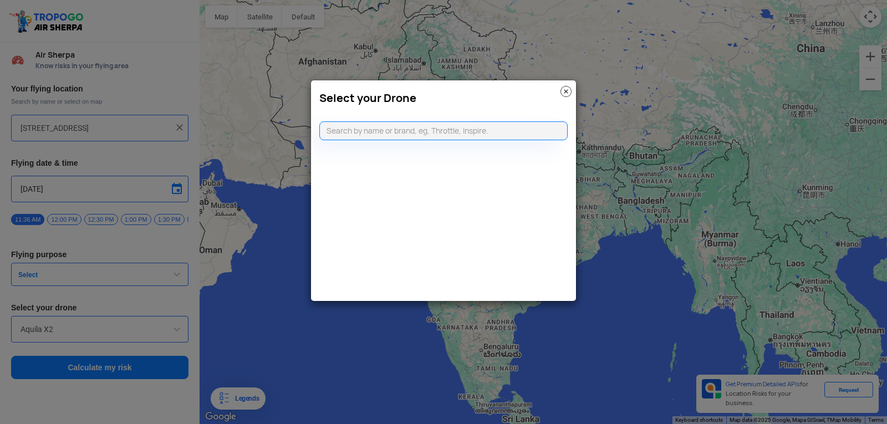
click at [175, 329] on modal-container "Select your Drone" at bounding box center [443, 212] width 887 height 424
click at [567, 89] on img at bounding box center [565, 91] width 11 height 11
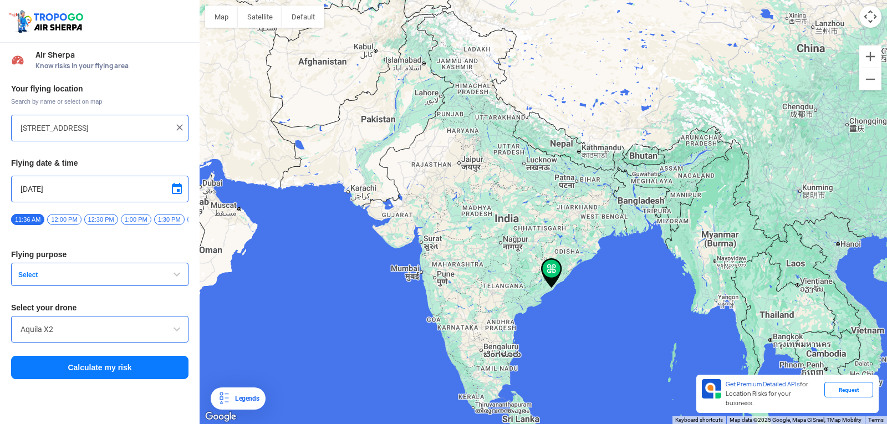
click at [180, 332] on span at bounding box center [176, 328] width 13 height 13
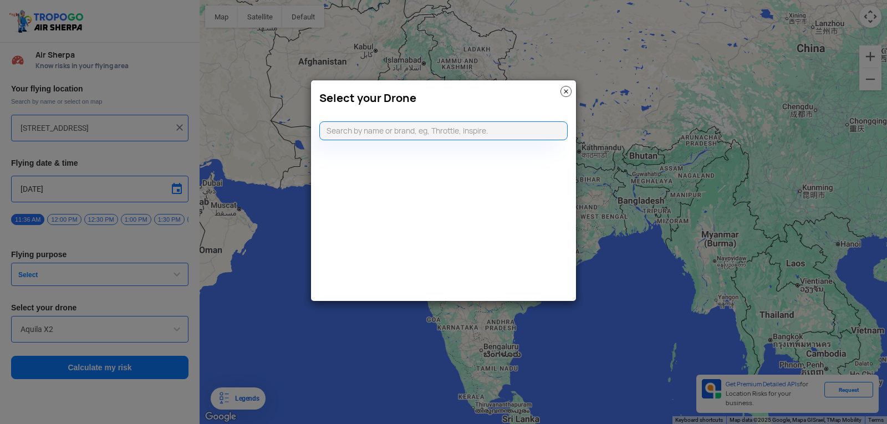
click at [187, 339] on modal-container "Select your Drone" at bounding box center [443, 212] width 887 height 424
click at [315, 271] on div "Select your Drone" at bounding box center [443, 191] width 266 height 222
click at [567, 95] on img at bounding box center [565, 91] width 11 height 11
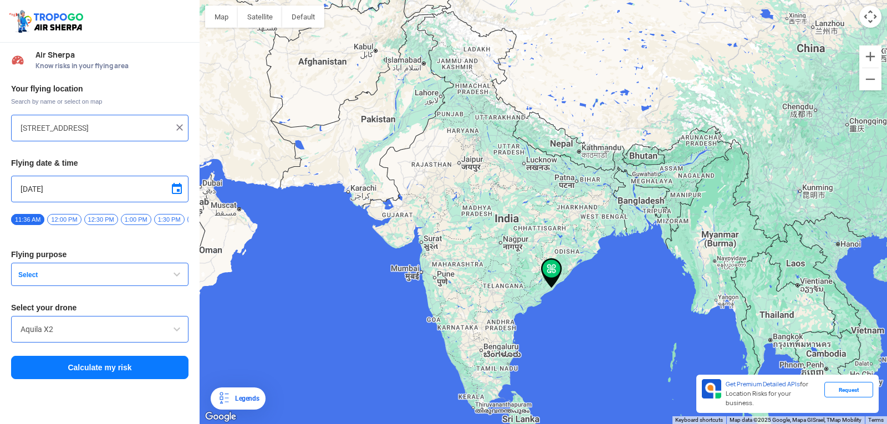
click at [21, 275] on span "Select" at bounding box center [83, 274] width 139 height 9
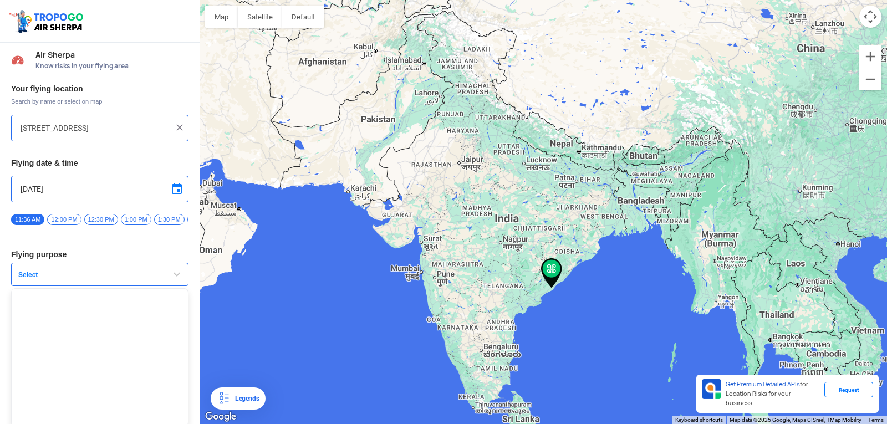
click at [21, 275] on span "Select" at bounding box center [83, 274] width 139 height 9
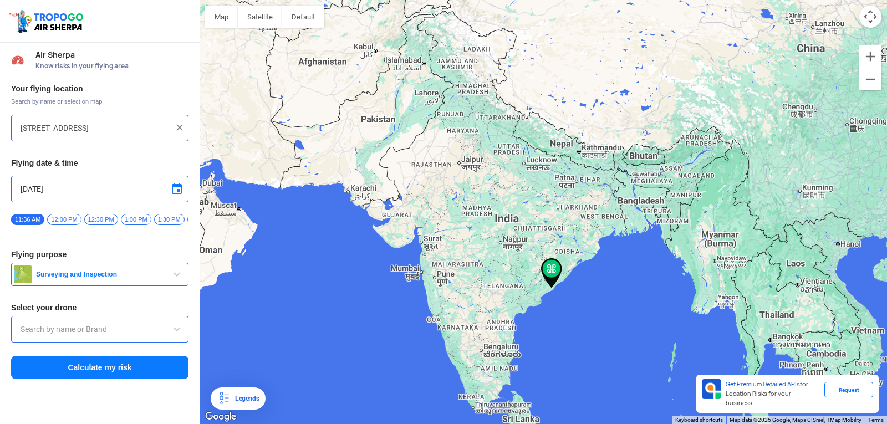
click at [173, 275] on span "button" at bounding box center [176, 274] width 13 height 13
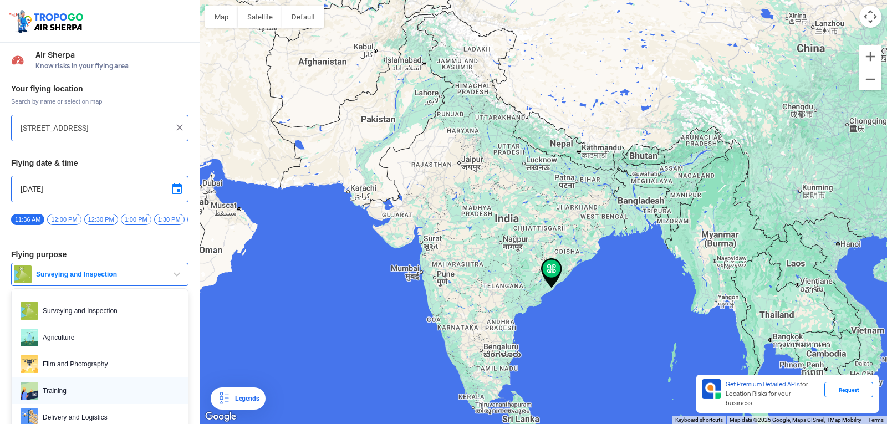
click at [47, 388] on span "Training" at bounding box center [108, 391] width 141 height 18
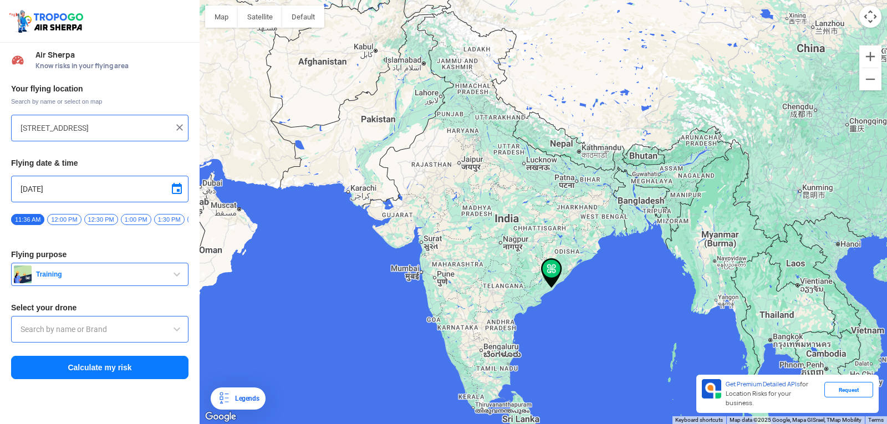
click at [175, 332] on span at bounding box center [176, 328] width 13 height 13
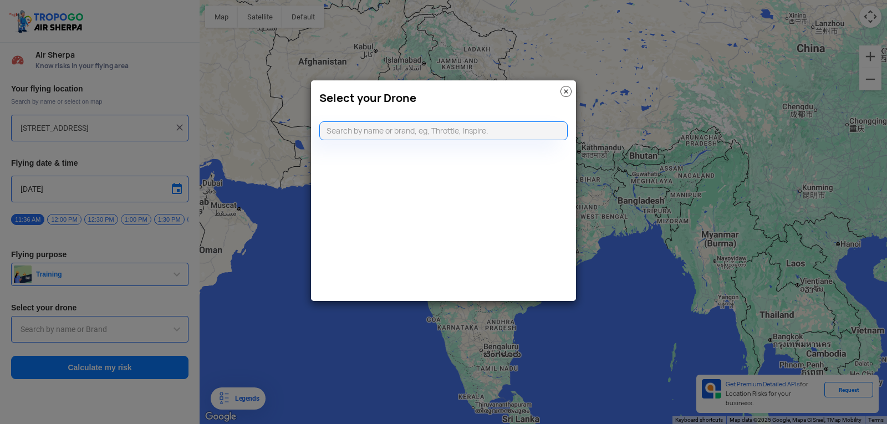
click at [38, 328] on modal-container "Select your Drone" at bounding box center [443, 212] width 887 height 424
click at [331, 135] on input "text" at bounding box center [443, 130] width 248 height 19
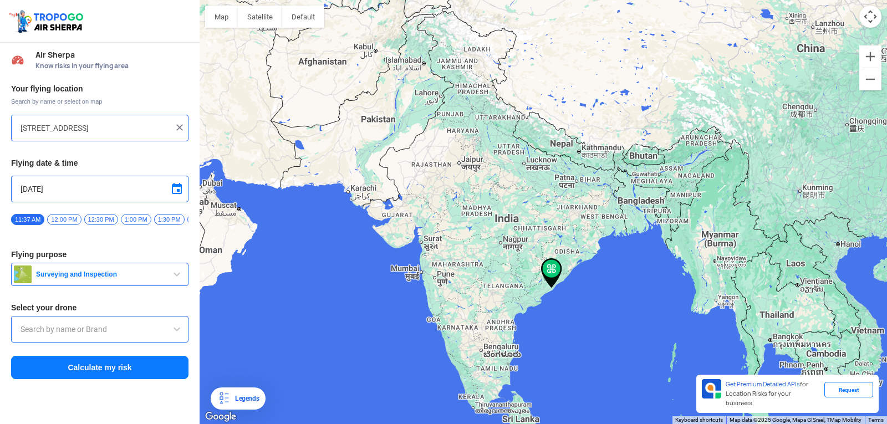
click at [178, 275] on span "button" at bounding box center [176, 274] width 13 height 13
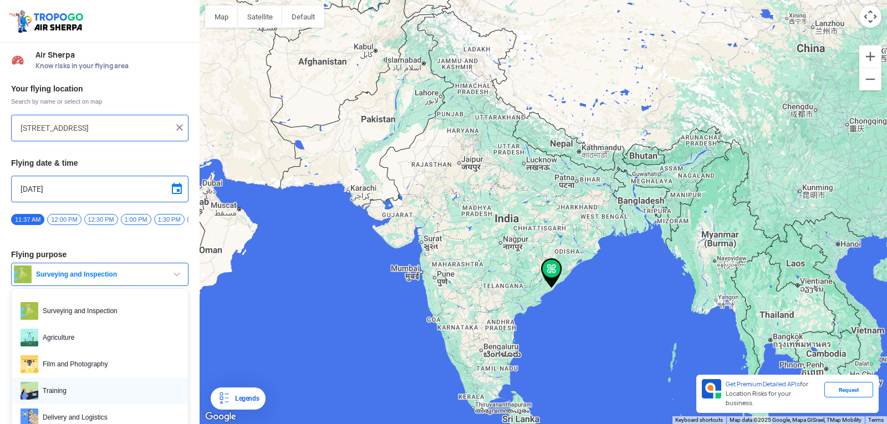
click at [63, 389] on span "Training" at bounding box center [108, 391] width 141 height 18
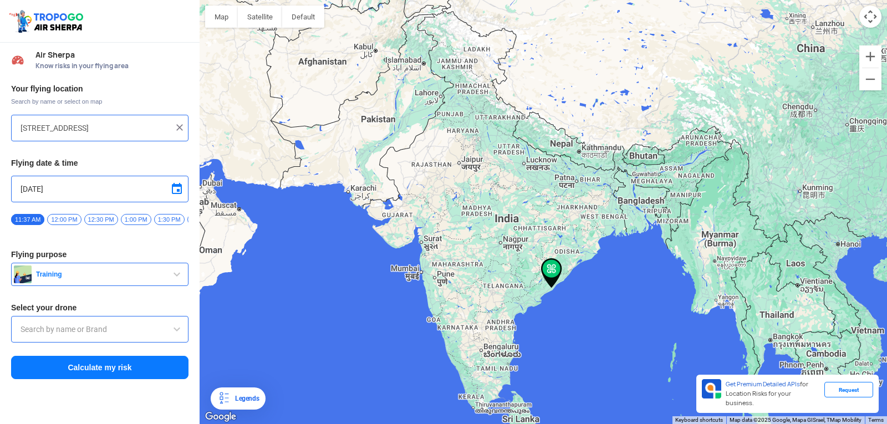
click at [173, 332] on span at bounding box center [176, 328] width 13 height 13
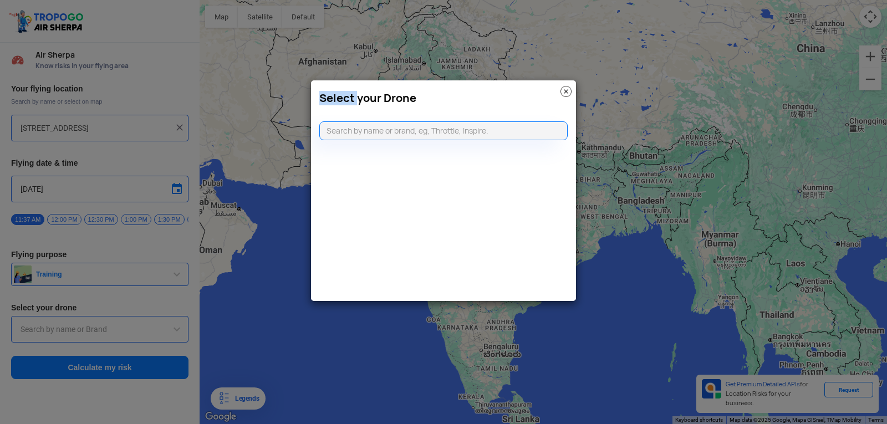
click at [173, 332] on modal-container "Select your Drone" at bounding box center [443, 212] width 887 height 424
click at [341, 132] on input "text" at bounding box center [443, 130] width 248 height 19
type input "d"
click at [175, 337] on modal-container "Select your Drone" at bounding box center [443, 212] width 887 height 424
click at [568, 91] on img at bounding box center [565, 91] width 11 height 11
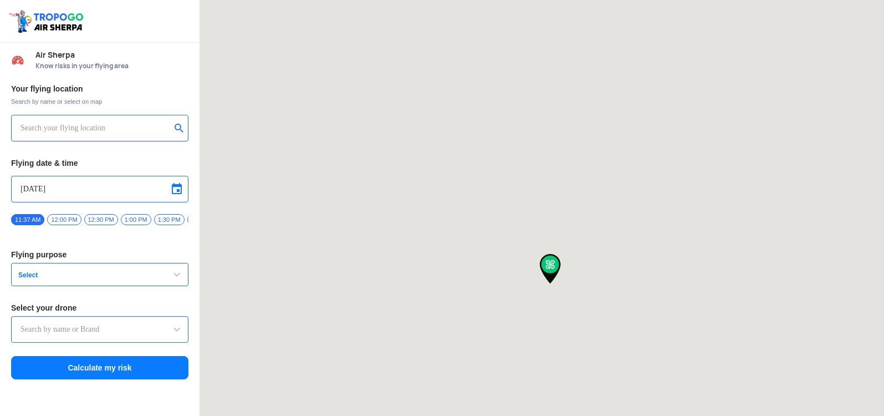
type input "[STREET_ADDRESS]"
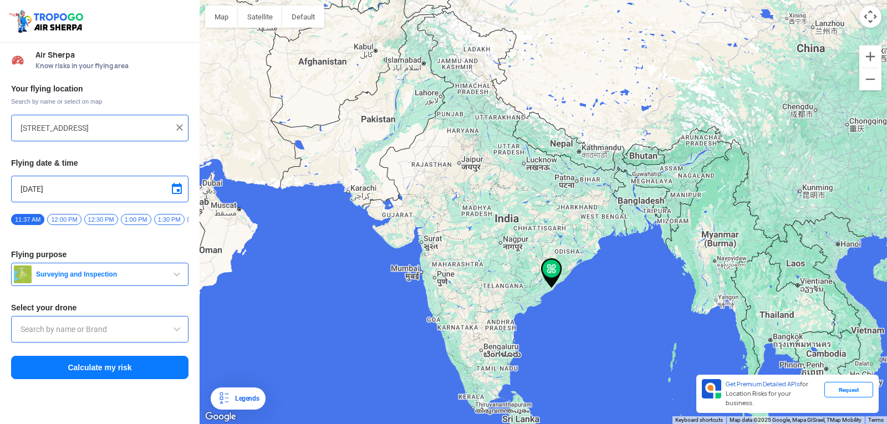
click at [175, 281] on span "button" at bounding box center [176, 274] width 13 height 13
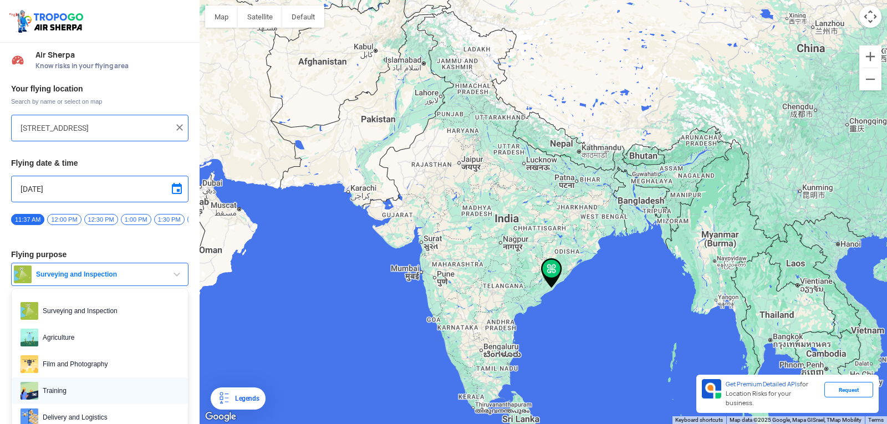
click at [50, 386] on span "Training" at bounding box center [108, 391] width 141 height 18
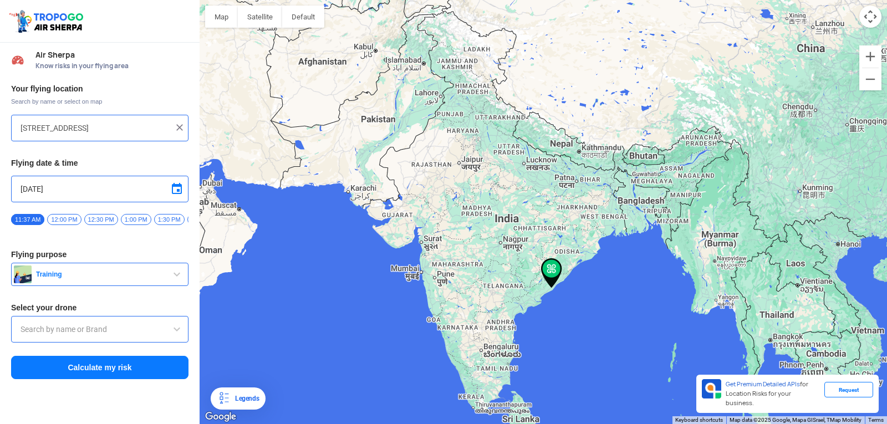
click at [171, 336] on span at bounding box center [176, 328] width 13 height 13
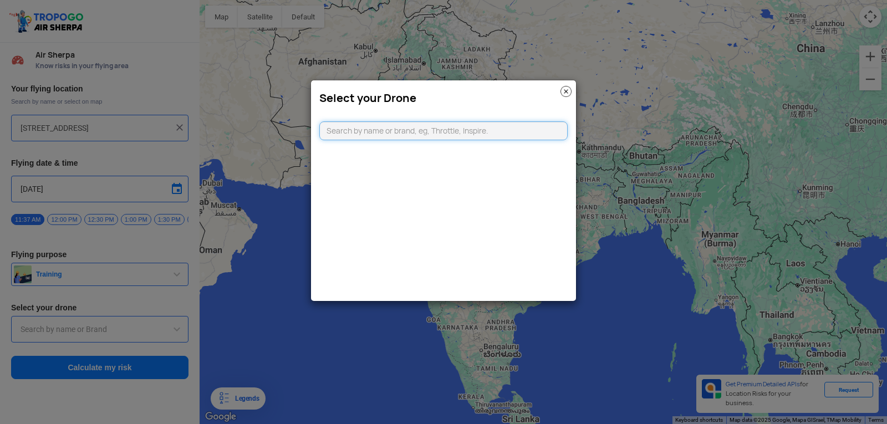
click at [500, 133] on input "text" at bounding box center [443, 130] width 248 height 19
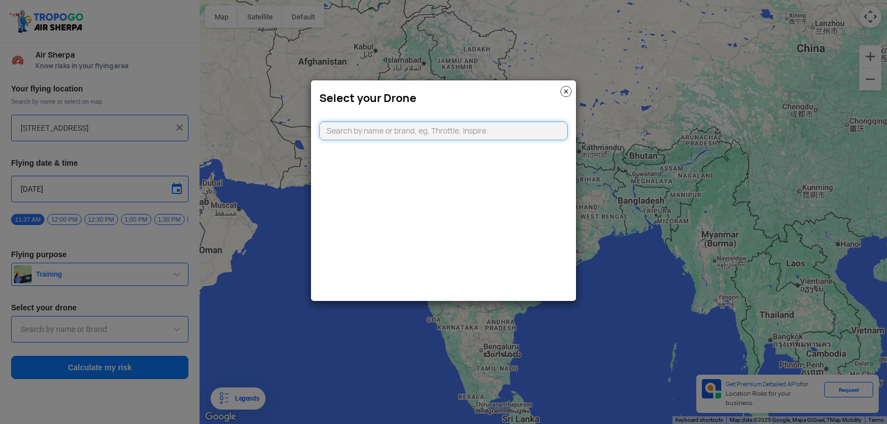
click at [500, 133] on input "text" at bounding box center [443, 130] width 248 height 19
click at [564, 92] on img at bounding box center [565, 91] width 11 height 11
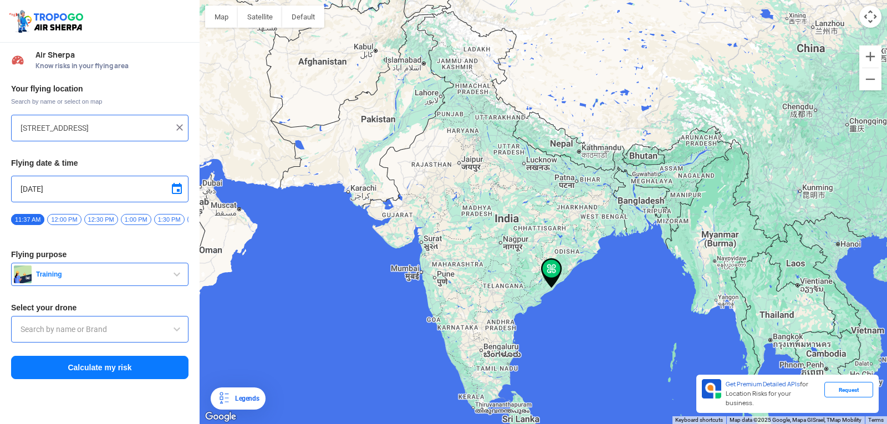
click at [171, 333] on span at bounding box center [176, 328] width 13 height 13
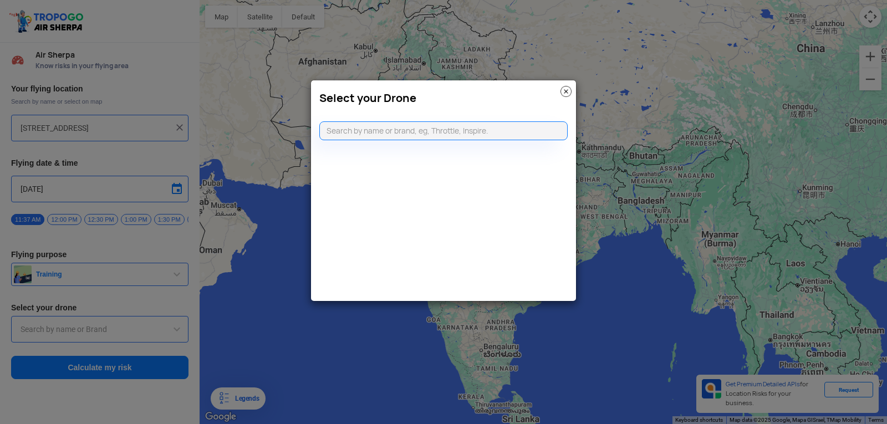
click at [568, 83] on div "Select your Drone" at bounding box center [443, 95] width 265 height 30
click at [566, 88] on img at bounding box center [565, 91] width 11 height 11
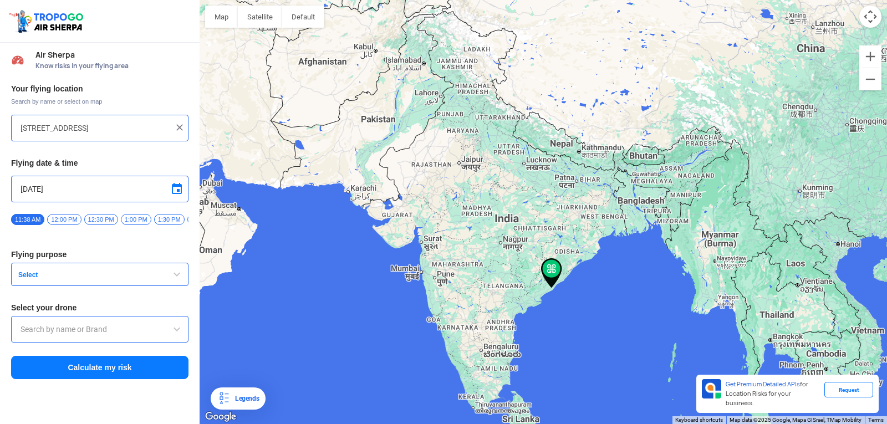
click at [183, 266] on div "Your flying location Search by name or select on map HIG-56, Duvvada, Phase I, …" at bounding box center [99, 232] width 199 height 308
click at [172, 277] on span "button" at bounding box center [176, 274] width 13 height 13
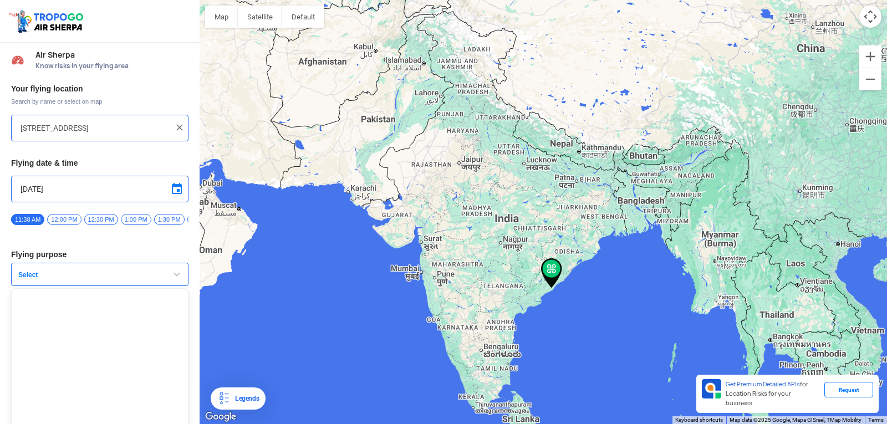
click at [30, 274] on button "Select" at bounding box center [99, 274] width 177 height 23
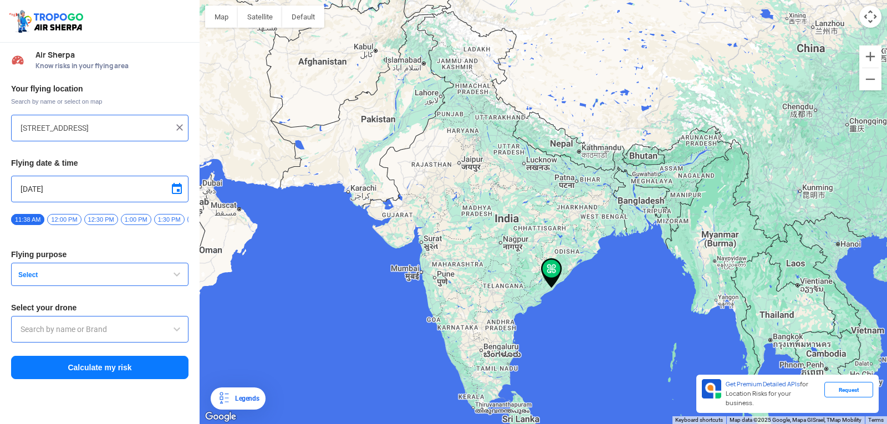
click at [29, 279] on span "Select" at bounding box center [83, 274] width 139 height 9
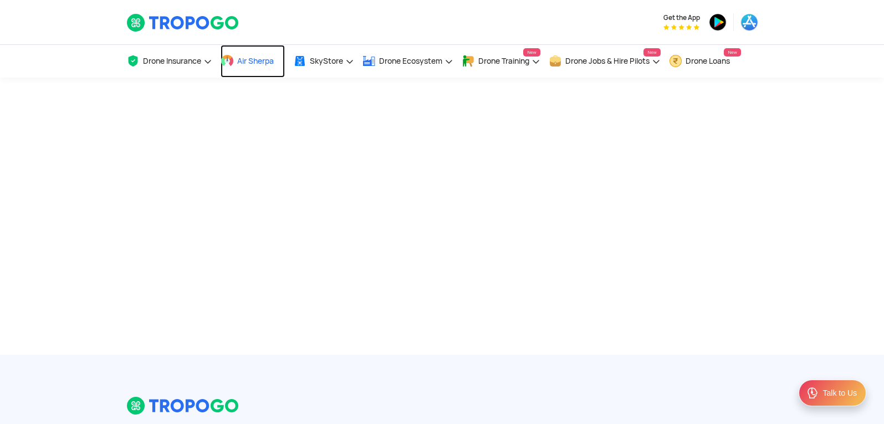
click at [244, 68] on link "Air Sherpa" at bounding box center [253, 61] width 64 height 33
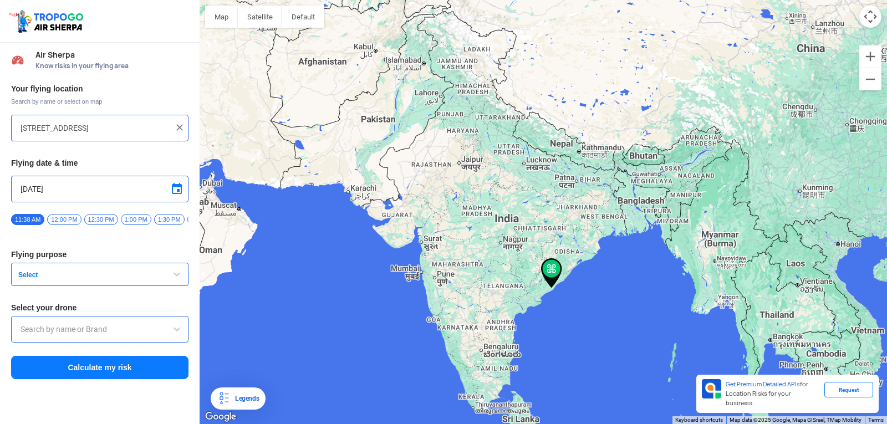
click at [37, 277] on span "Select" at bounding box center [83, 274] width 139 height 9
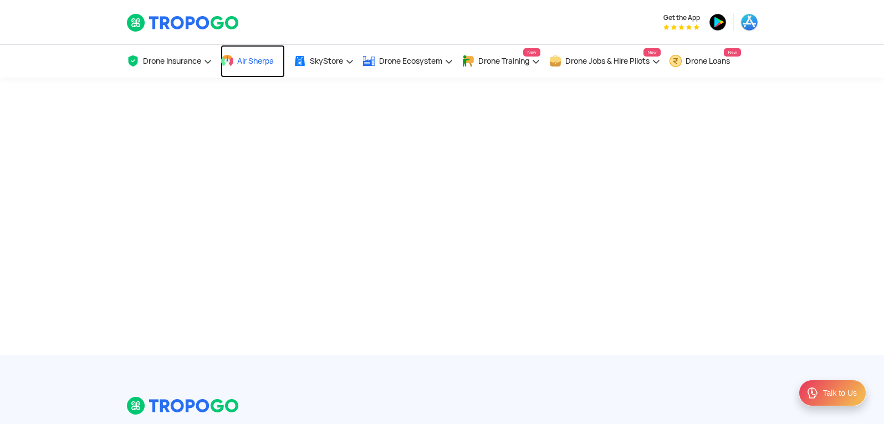
click at [253, 54] on link "Air Sherpa" at bounding box center [253, 61] width 64 height 33
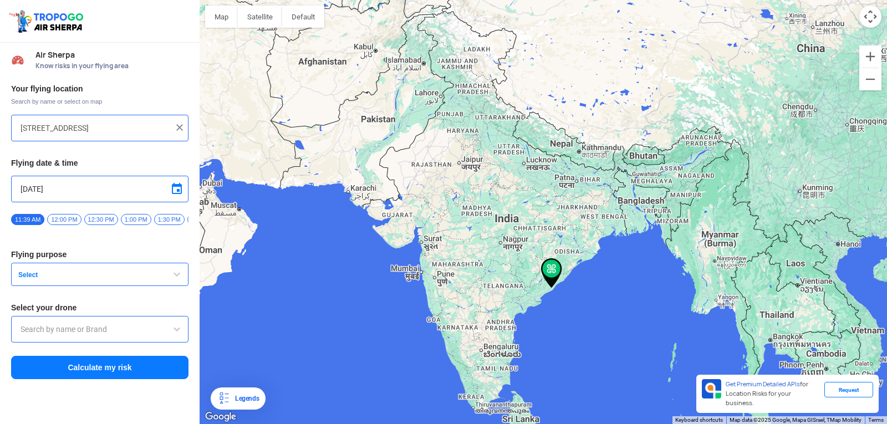
click at [24, 277] on span "Select" at bounding box center [83, 274] width 139 height 9
click at [179, 279] on span "button" at bounding box center [176, 274] width 13 height 13
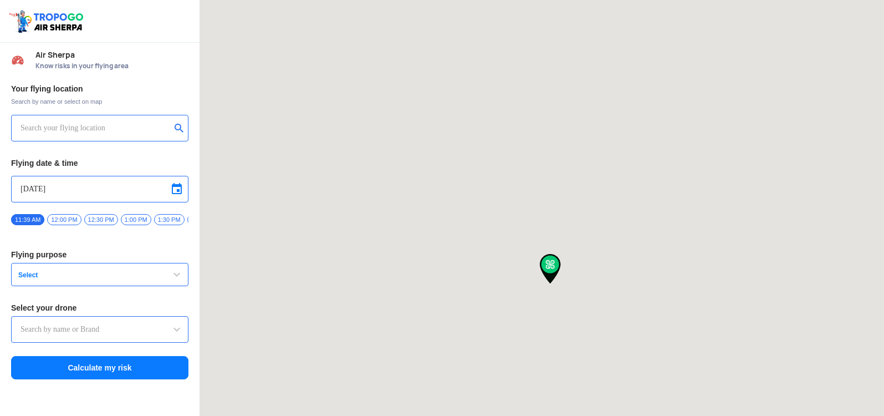
type input "[STREET_ADDRESS]"
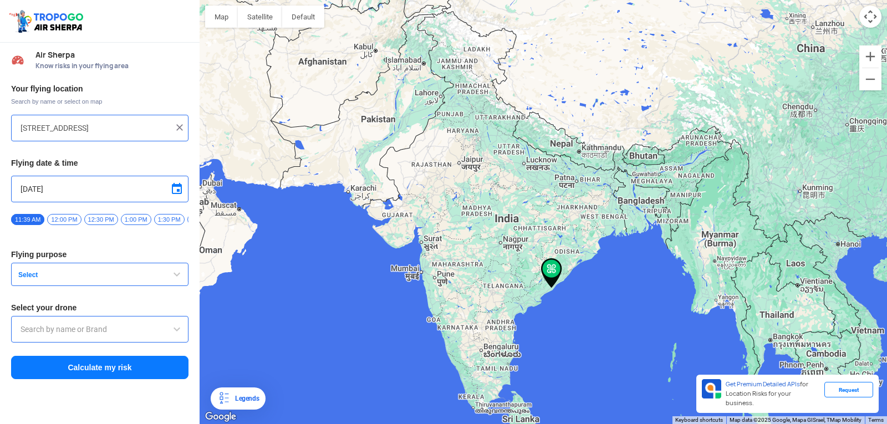
click at [173, 278] on span "button" at bounding box center [176, 274] width 13 height 13
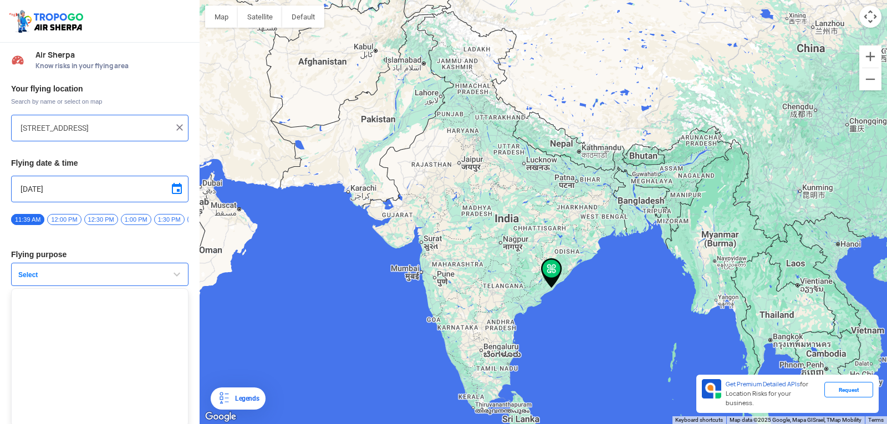
click at [173, 278] on span "button" at bounding box center [176, 274] width 13 height 13
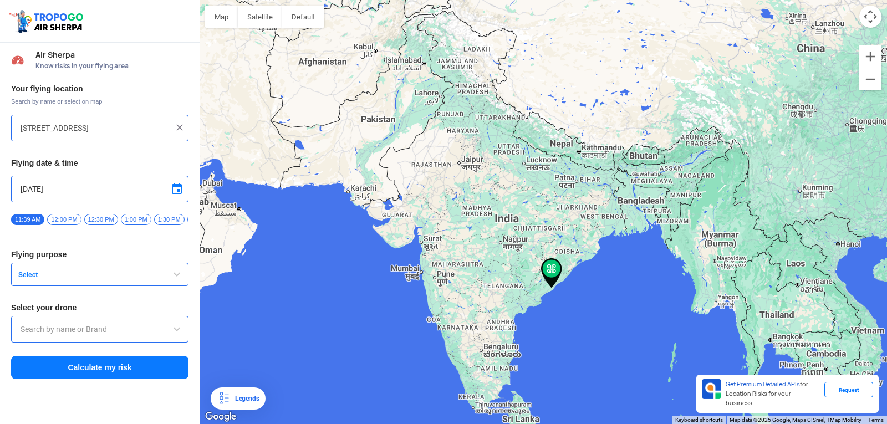
click at [63, 269] on button "Select" at bounding box center [99, 274] width 177 height 23
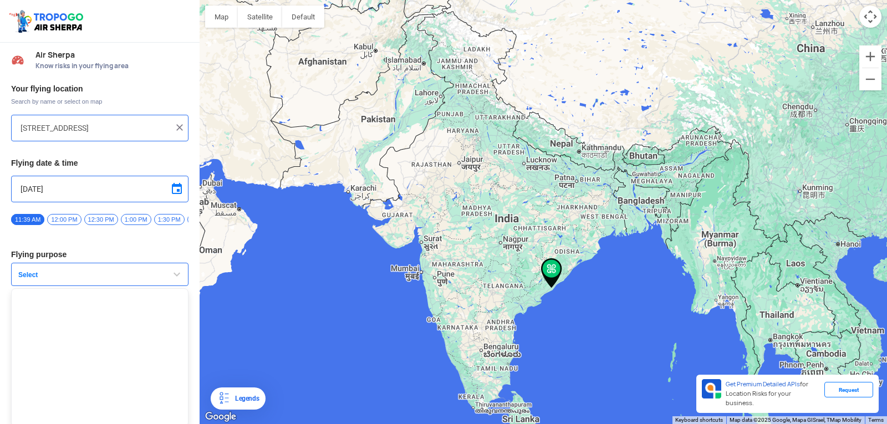
click at [63, 269] on button "Select" at bounding box center [99, 274] width 177 height 23
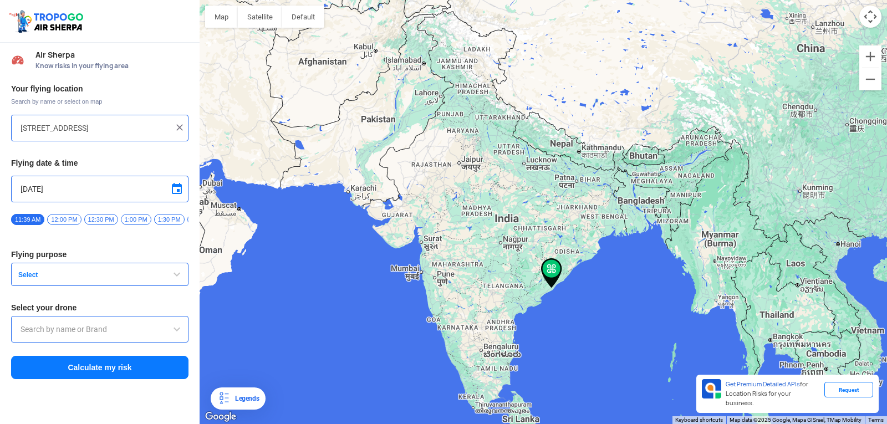
click at [63, 269] on button "Select" at bounding box center [99, 274] width 177 height 23
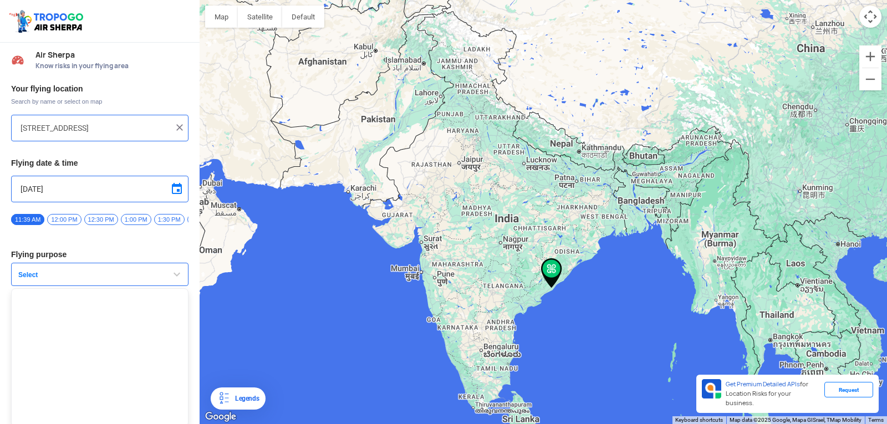
click at [63, 269] on button "Select" at bounding box center [99, 274] width 177 height 23
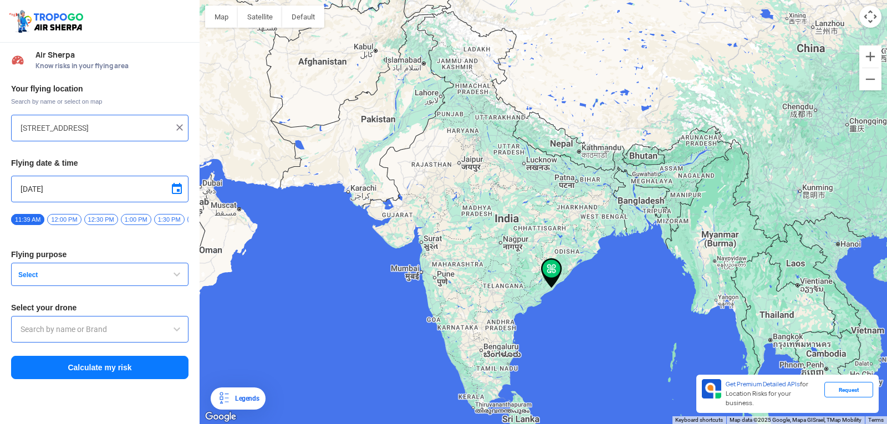
click at [63, 269] on button "Select" at bounding box center [99, 274] width 177 height 23
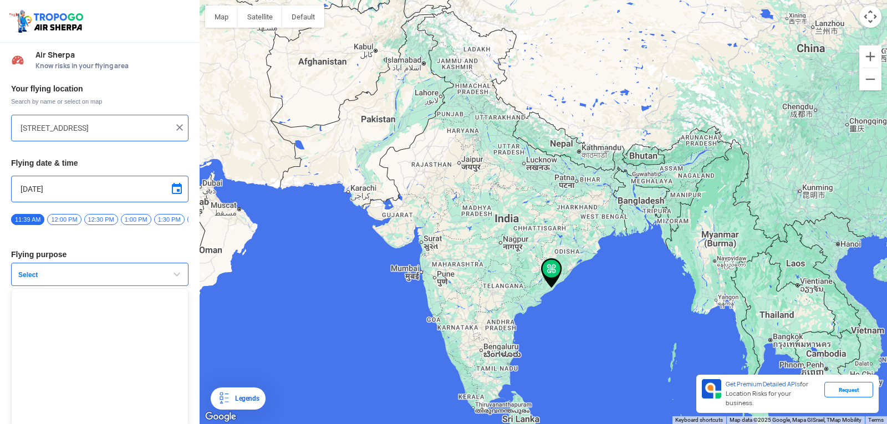
click at [63, 269] on button "Select" at bounding box center [99, 274] width 177 height 23
click at [24, 279] on span "Select" at bounding box center [83, 274] width 139 height 9
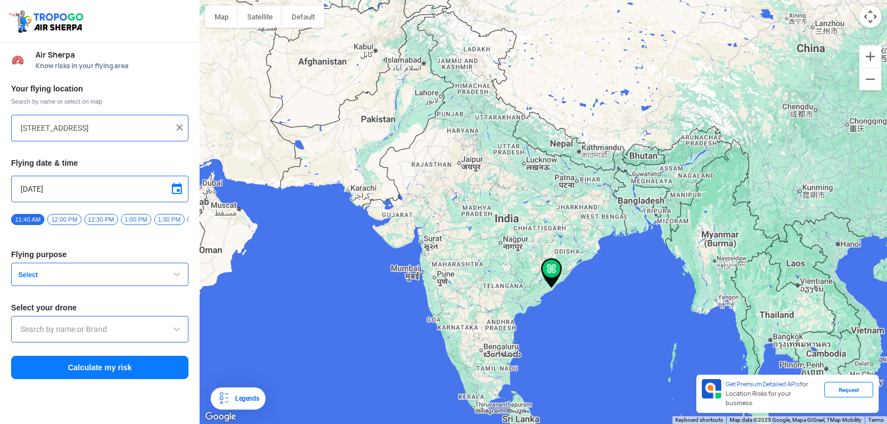
click at [181, 274] on span "button" at bounding box center [176, 274] width 13 height 13
click at [25, 279] on span "Select" at bounding box center [83, 274] width 139 height 9
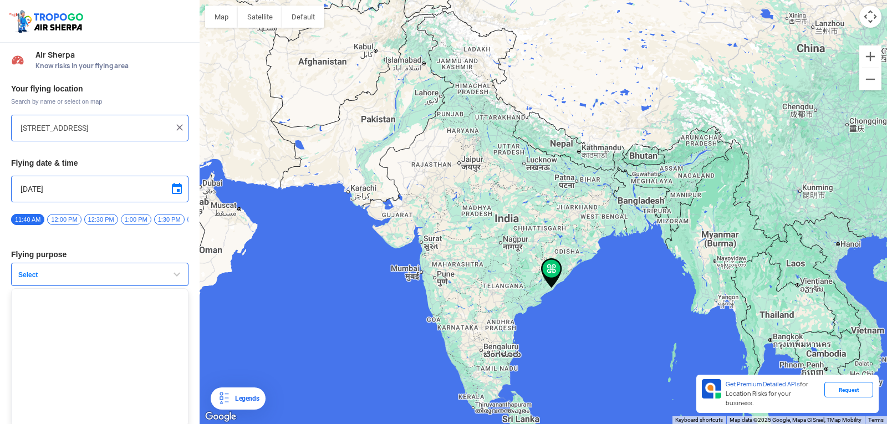
click at [25, 279] on span "Select" at bounding box center [83, 274] width 139 height 9
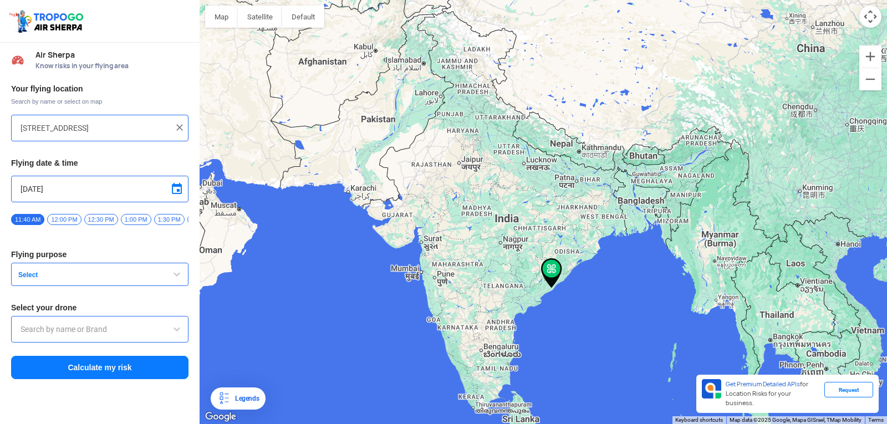
click at [25, 279] on span "Select" at bounding box center [83, 274] width 139 height 9
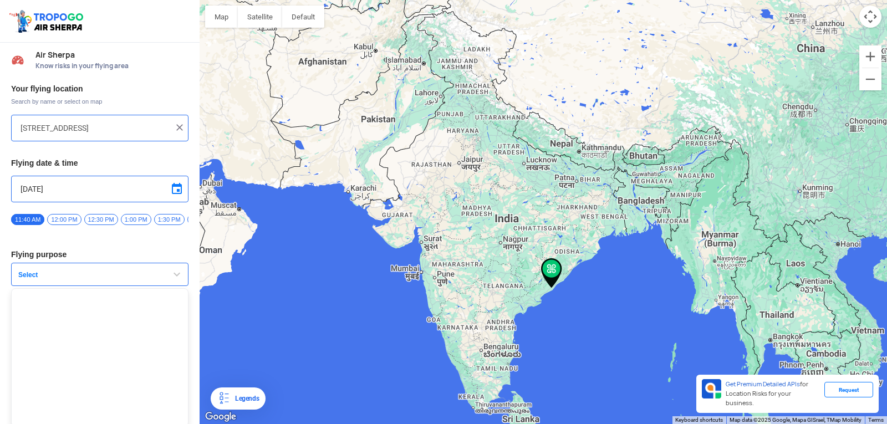
click at [25, 279] on span "Select" at bounding box center [83, 274] width 139 height 9
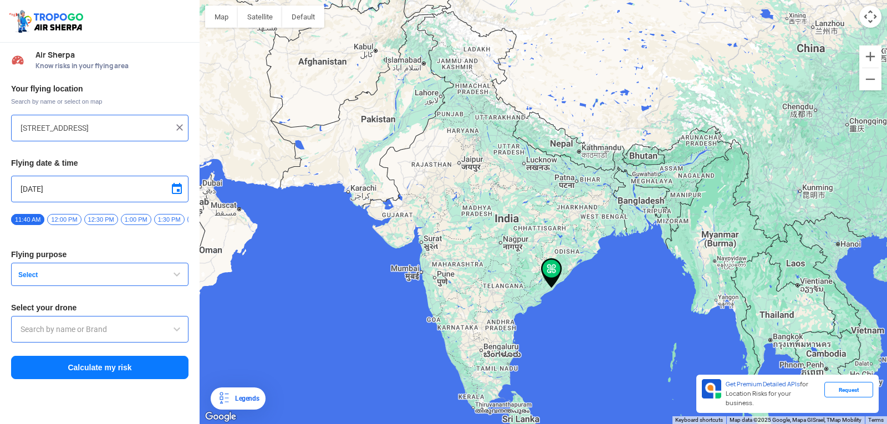
click at [25, 279] on span "Select" at bounding box center [83, 274] width 139 height 9
click at [176, 277] on span "button" at bounding box center [176, 274] width 13 height 13
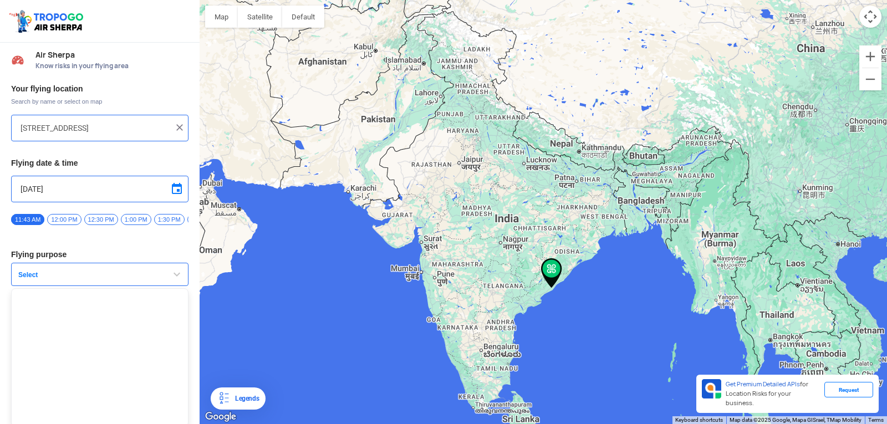
click at [176, 277] on span "button" at bounding box center [176, 274] width 13 height 13
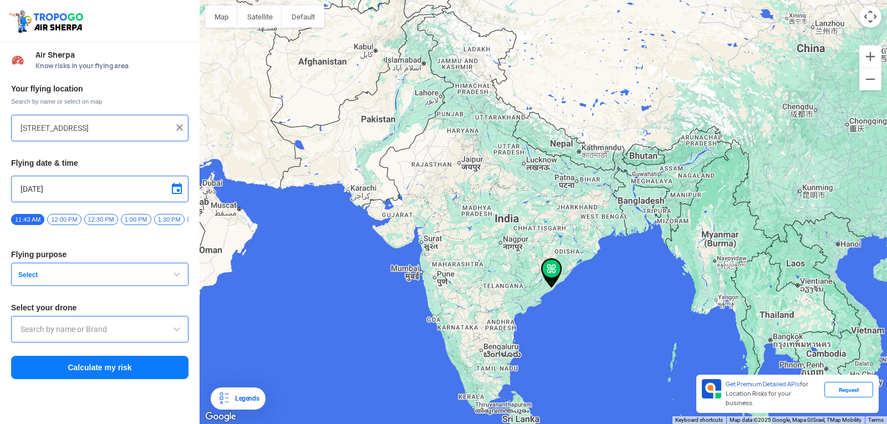
click at [176, 277] on span "button" at bounding box center [176, 274] width 13 height 13
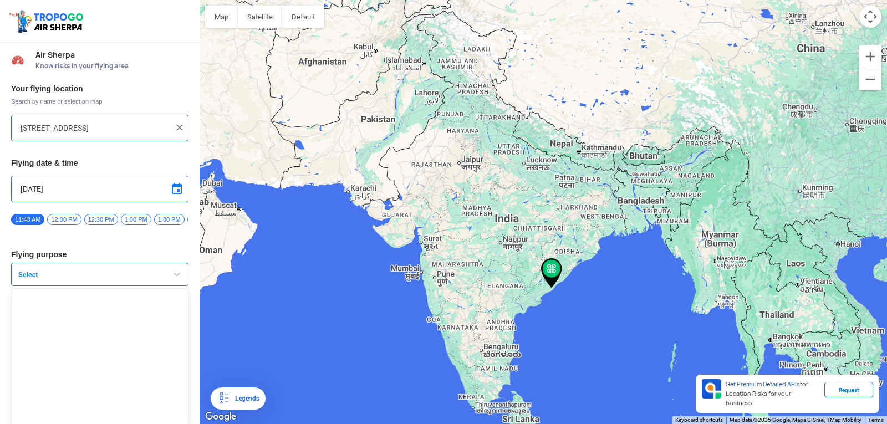
click at [36, 279] on span "Select" at bounding box center [83, 274] width 139 height 9
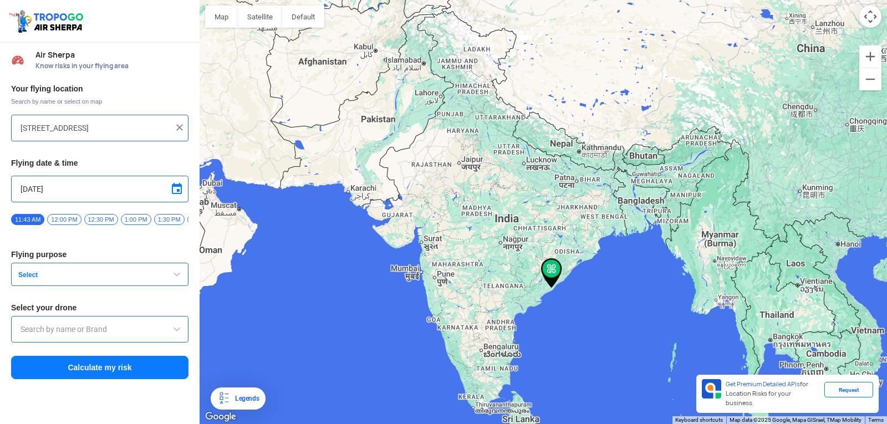
click at [58, 222] on span "12:00 PM" at bounding box center [64, 219] width 34 height 11
click at [40, 279] on span "Select" at bounding box center [83, 274] width 139 height 9
click at [70, 217] on span "12:00 PM" at bounding box center [64, 219] width 34 height 11
click at [560, 266] on img at bounding box center [551, 273] width 21 height 30
drag, startPoint x: 550, startPoint y: 269, endPoint x: 562, endPoint y: 255, distance: 18.1
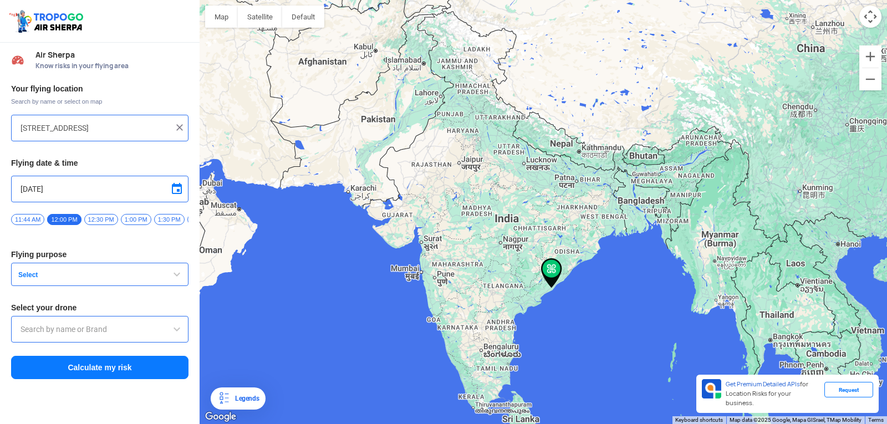
click at [562, 255] on div at bounding box center [542, 212] width 687 height 424
drag, startPoint x: 552, startPoint y: 267, endPoint x: 549, endPoint y: 288, distance: 21.2
click at [549, 288] on img at bounding box center [551, 273] width 21 height 30
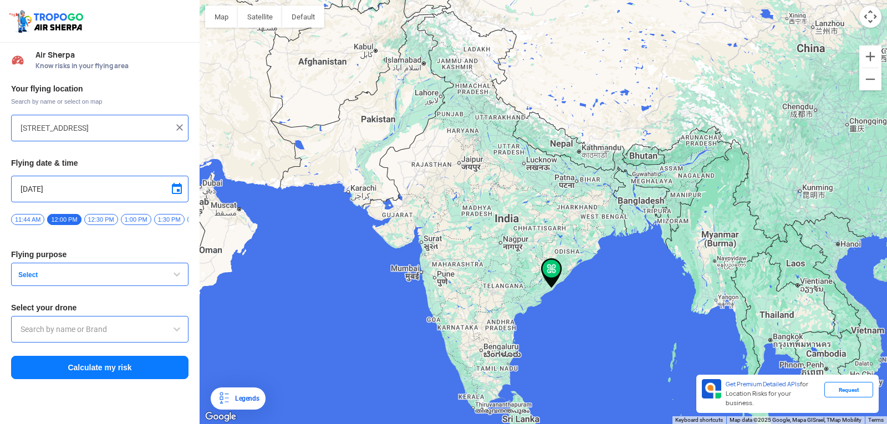
click at [79, 124] on input "[STREET_ADDRESS]" at bounding box center [96, 127] width 150 height 13
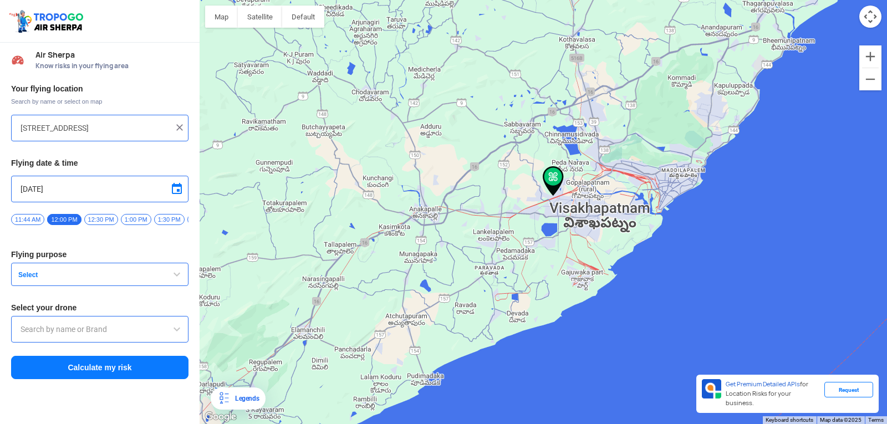
drag, startPoint x: 537, startPoint y: 198, endPoint x: 548, endPoint y: 181, distance: 20.1
click at [548, 181] on img at bounding box center [552, 181] width 21 height 30
click at [546, 138] on div at bounding box center [542, 212] width 687 height 424
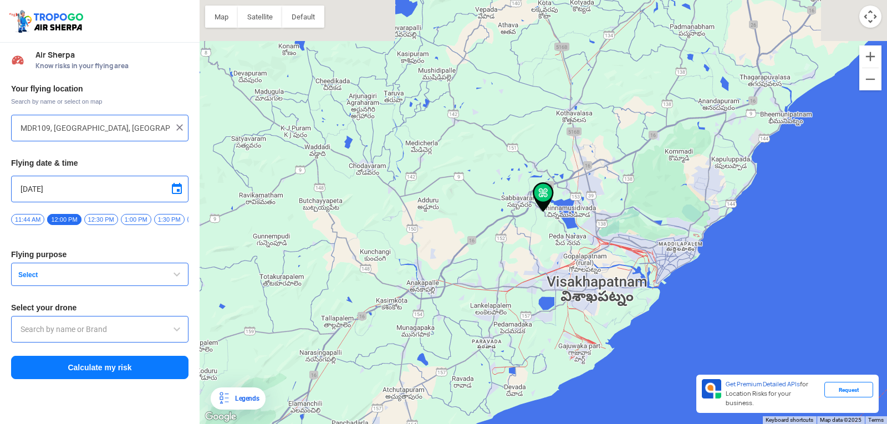
drag, startPoint x: 546, startPoint y: 138, endPoint x: 606, endPoint y: 95, distance: 74.3
click at [581, 106] on div at bounding box center [542, 212] width 687 height 424
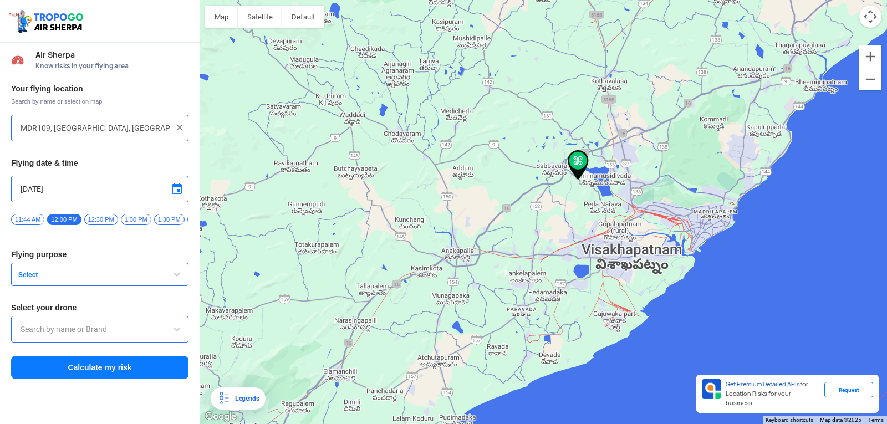
click at [603, 258] on div at bounding box center [542, 212] width 687 height 424
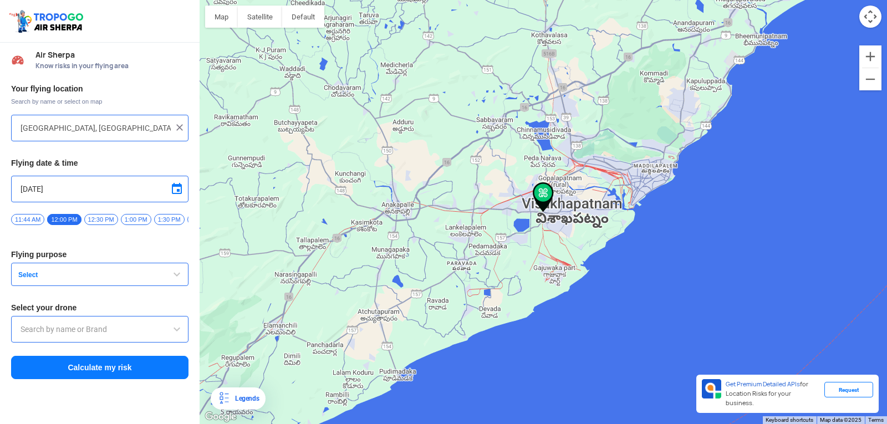
click at [603, 258] on div at bounding box center [542, 212] width 687 height 424
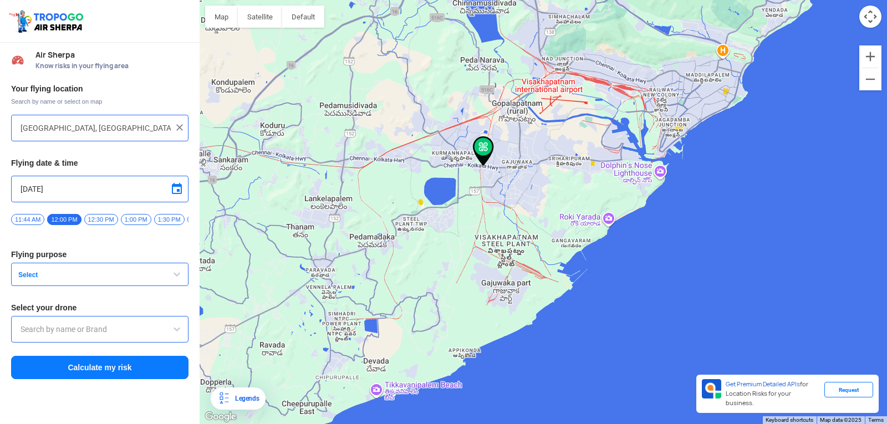
click at [603, 258] on div at bounding box center [542, 212] width 687 height 424
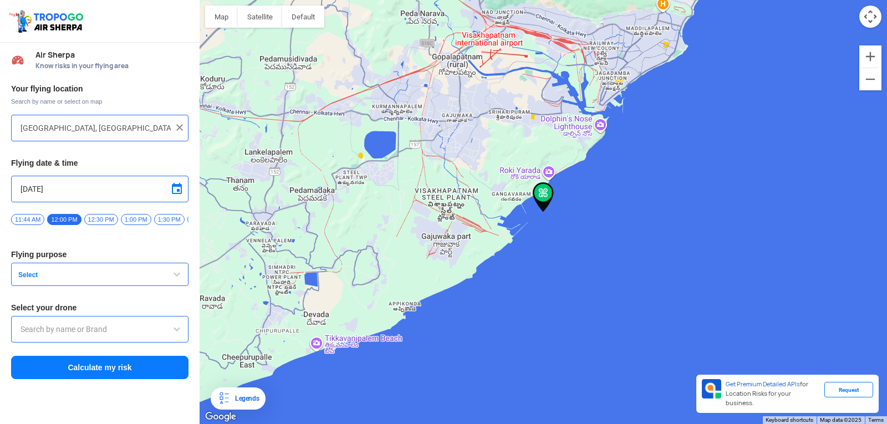
click at [430, 127] on div at bounding box center [542, 212] width 687 height 424
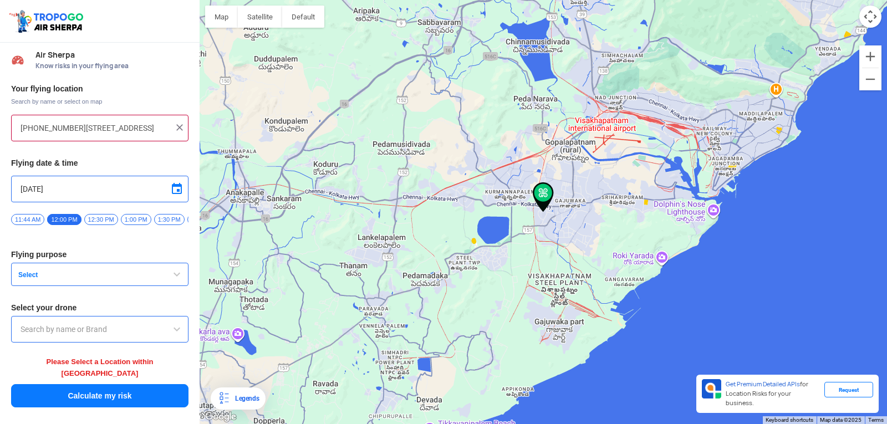
click at [569, 186] on div at bounding box center [542, 212] width 687 height 424
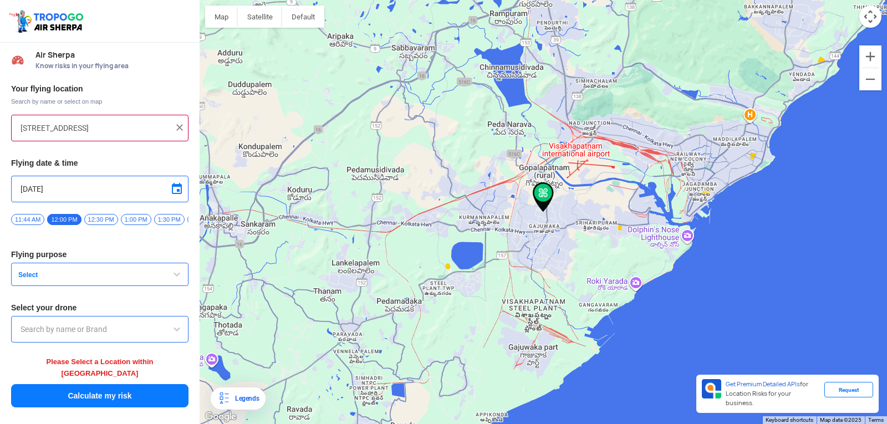
click at [525, 227] on div at bounding box center [542, 212] width 687 height 424
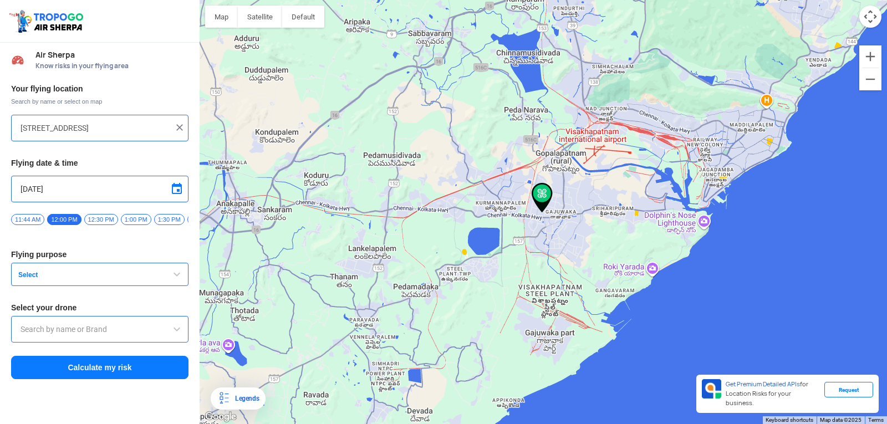
type input "6-80-7/8/A, Chaitanya Nagar, Auto Nagar, Visakhapatnam, Andhra Pradesh 530012, …"
click at [534, 200] on img at bounding box center [543, 197] width 21 height 30
drag, startPoint x: 534, startPoint y: 200, endPoint x: 541, endPoint y: 191, distance: 11.5
click at [541, 191] on img at bounding box center [543, 197] width 21 height 30
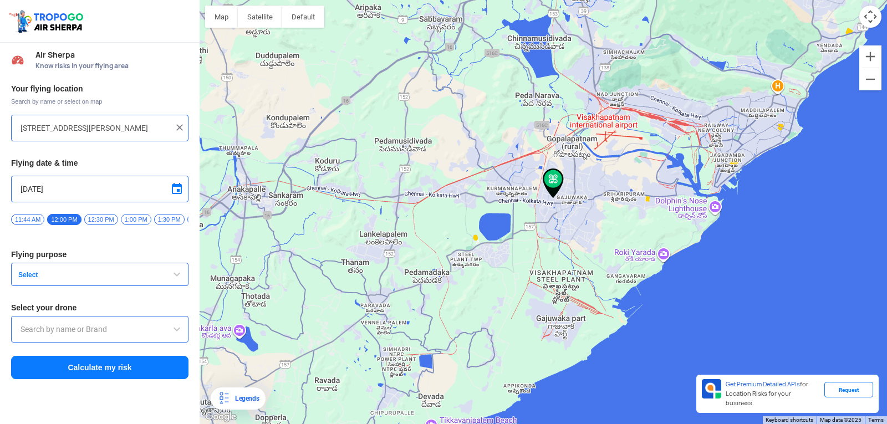
click at [543, 191] on img at bounding box center [552, 183] width 21 height 30
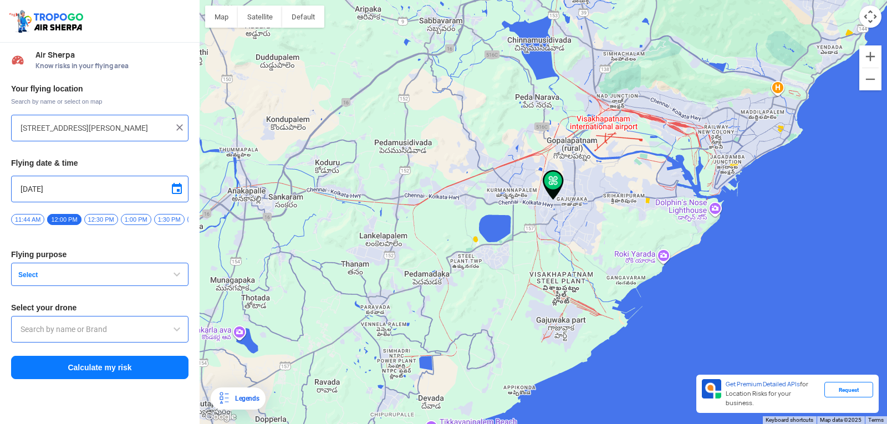
click at [559, 175] on img at bounding box center [552, 185] width 21 height 30
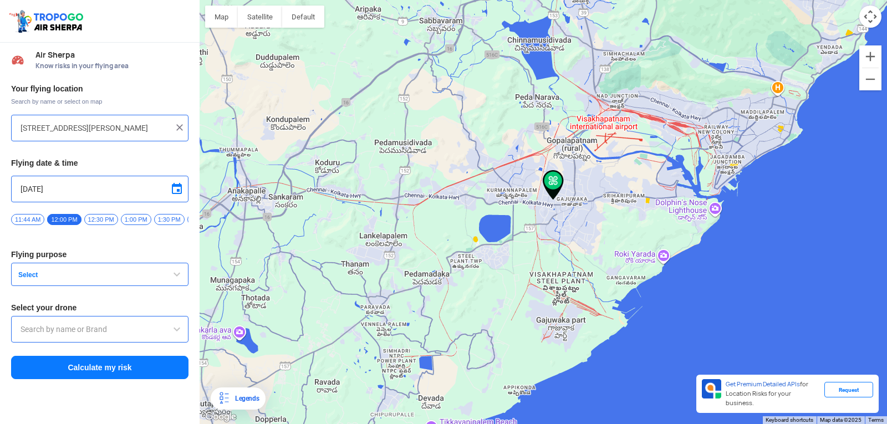
click at [559, 175] on img at bounding box center [552, 185] width 21 height 30
click at [559, 177] on img at bounding box center [552, 186] width 21 height 30
click at [559, 178] on img at bounding box center [552, 186] width 21 height 30
click at [562, 176] on img at bounding box center [552, 186] width 21 height 30
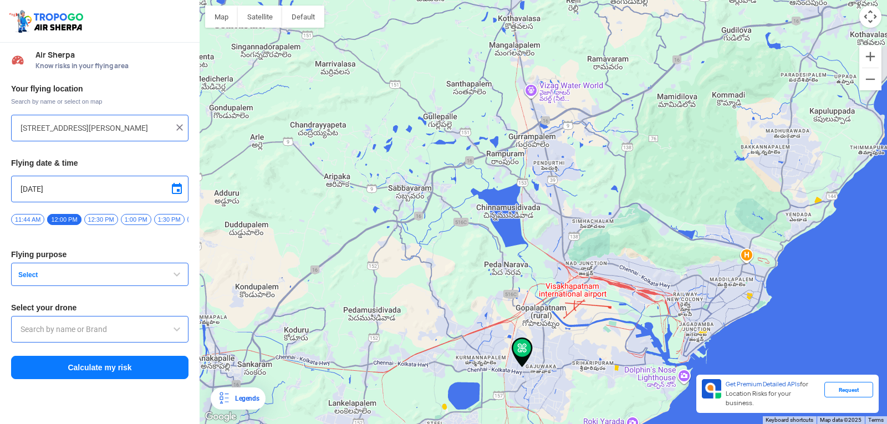
drag, startPoint x: 550, startPoint y: 183, endPoint x: 519, endPoint y: 350, distance: 169.1
drag, startPoint x: 544, startPoint y: 274, endPoint x: 556, endPoint y: 313, distance: 40.1
click at [545, 287] on div at bounding box center [542, 212] width 687 height 424
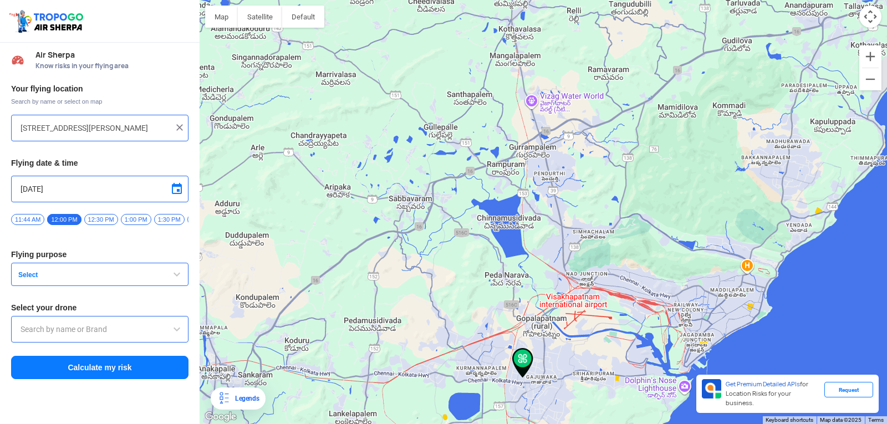
click at [559, 308] on div at bounding box center [542, 212] width 687 height 424
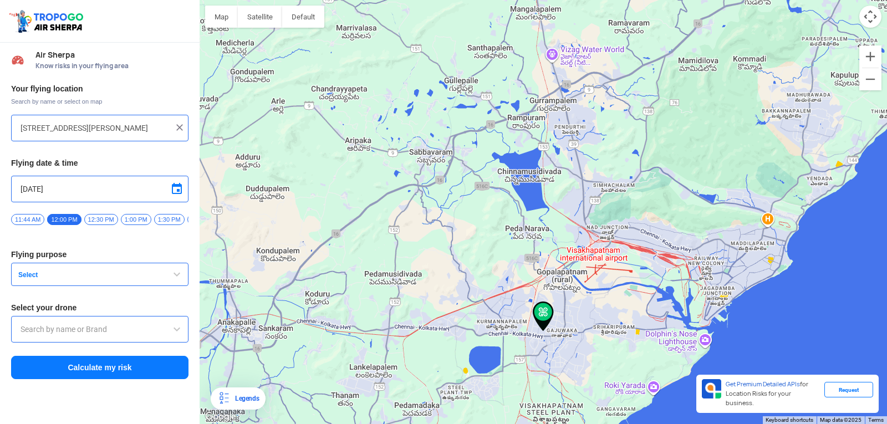
drag, startPoint x: 515, startPoint y: 355, endPoint x: 648, endPoint y: 209, distance: 196.9
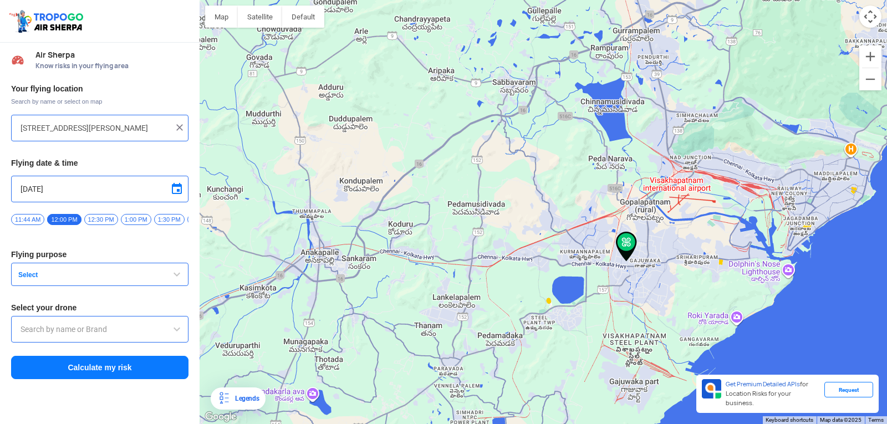
drag, startPoint x: 648, startPoint y: 209, endPoint x: 654, endPoint y: 206, distance: 7.7
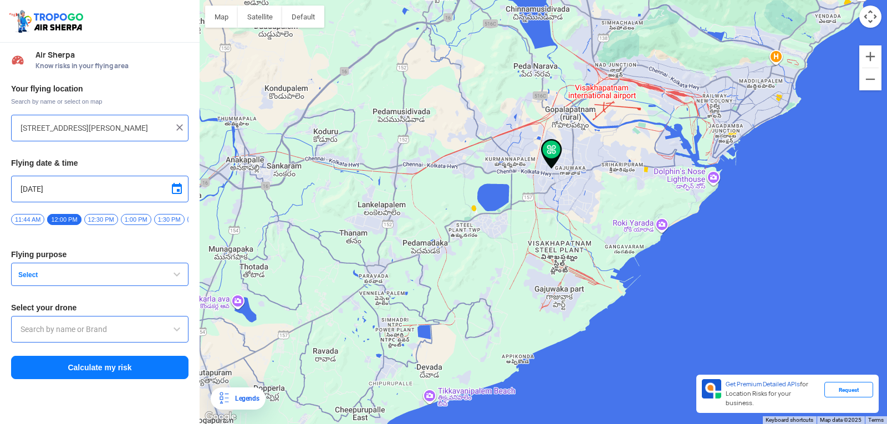
drag, startPoint x: 628, startPoint y: 255, endPoint x: 554, endPoint y: 167, distance: 116.0
click at [554, 167] on img at bounding box center [551, 154] width 21 height 30
click at [554, 169] on img at bounding box center [551, 155] width 21 height 30
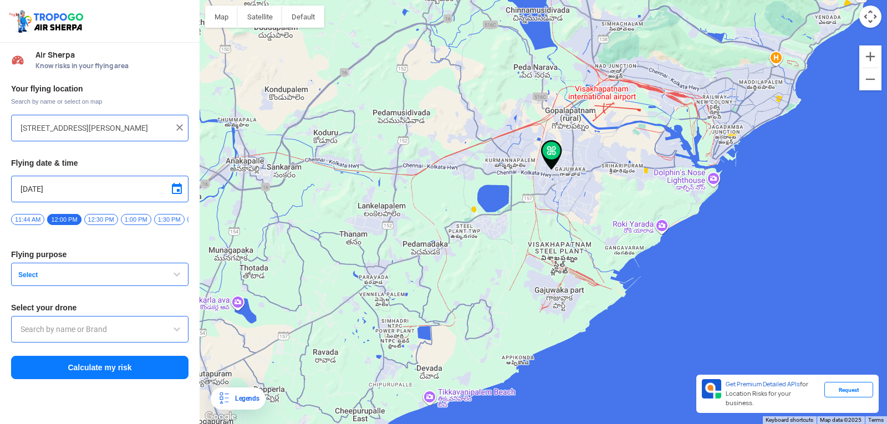
click at [176, 275] on span "button" at bounding box center [176, 274] width 13 height 13
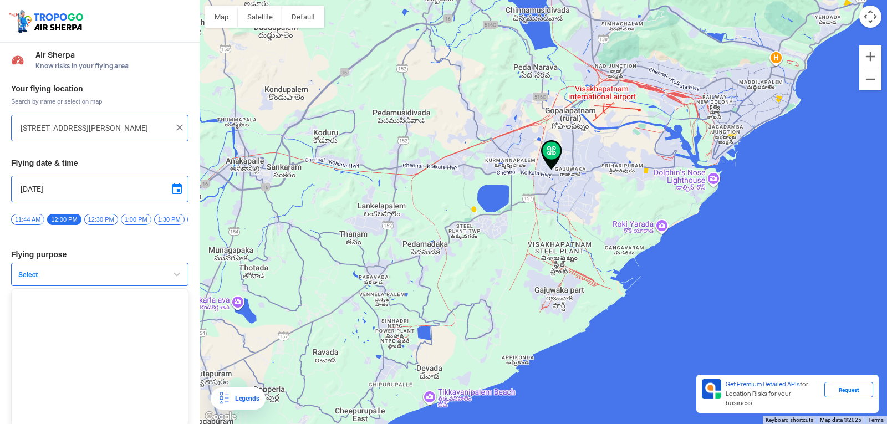
click at [19, 286] on button "Select" at bounding box center [99, 274] width 177 height 23
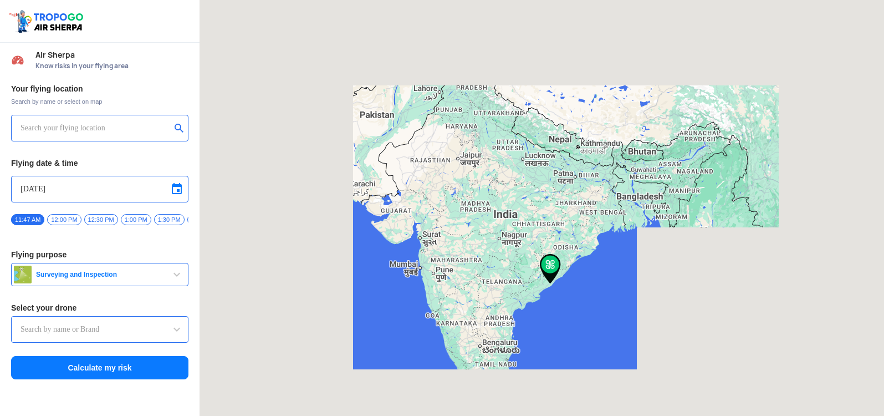
type input "[STREET_ADDRESS]"
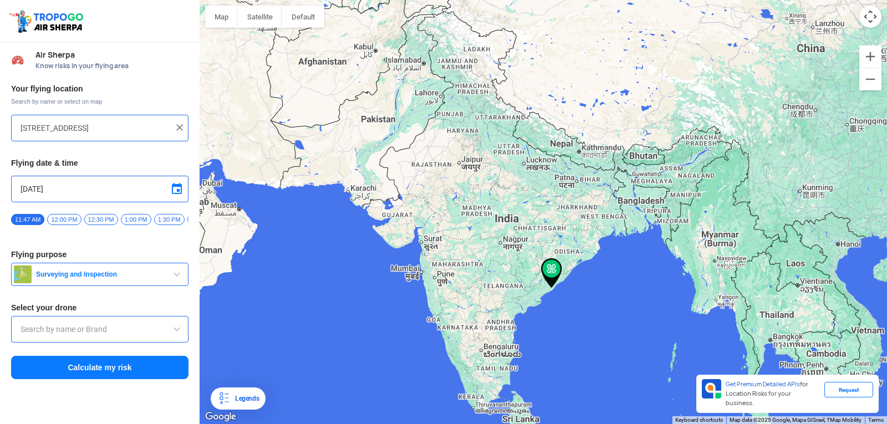
click at [174, 269] on button "Surveying and Inspection" at bounding box center [99, 274] width 177 height 23
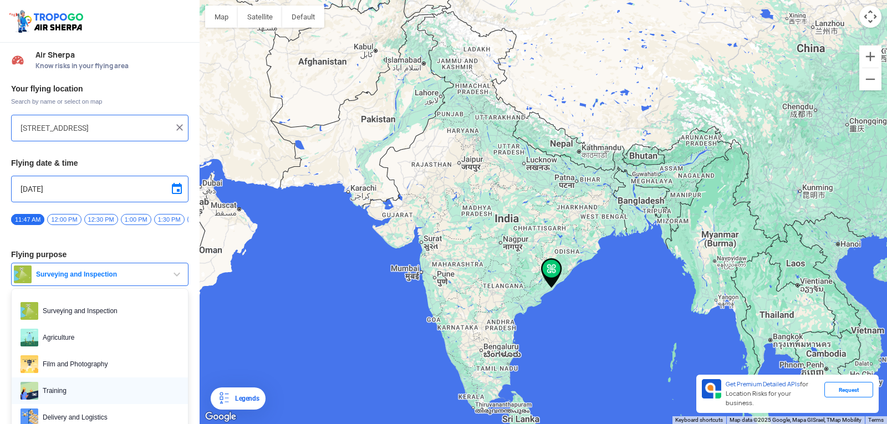
click at [60, 390] on span "Training" at bounding box center [108, 391] width 141 height 18
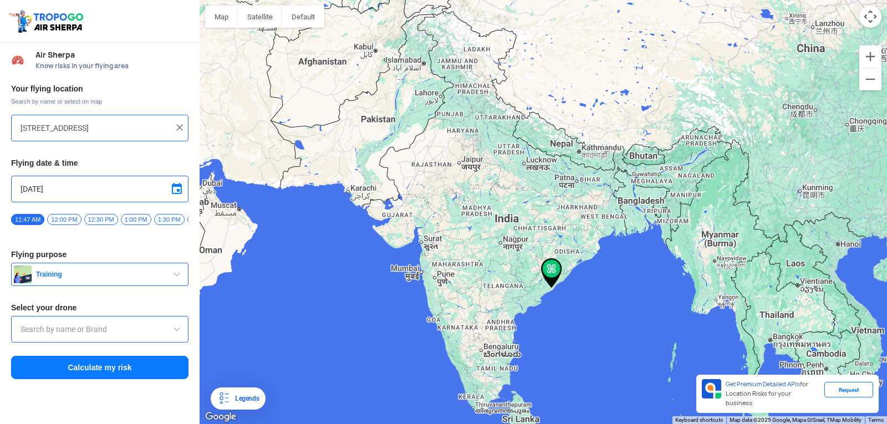
click at [68, 342] on div at bounding box center [99, 329] width 177 height 27
click at [175, 336] on span at bounding box center [176, 328] width 13 height 13
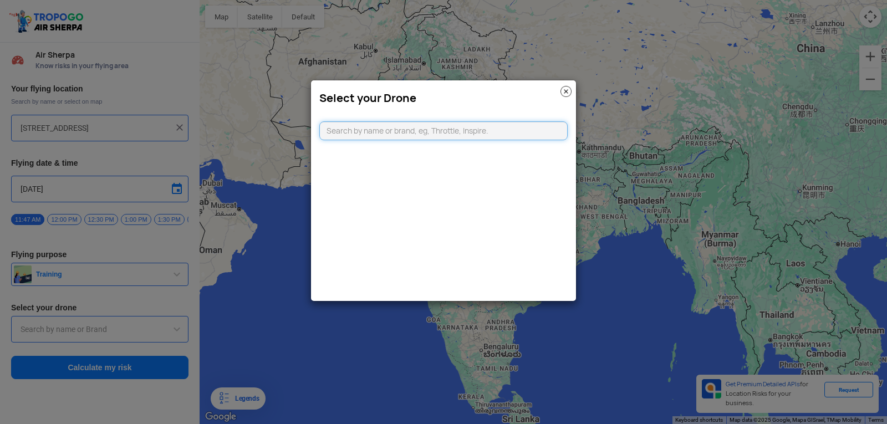
click at [454, 139] on input "text" at bounding box center [443, 130] width 248 height 19
click at [456, 136] on input "text" at bounding box center [443, 130] width 248 height 19
drag, startPoint x: 282, startPoint y: 280, endPoint x: 309, endPoint y: 267, distance: 30.2
click at [285, 280] on modal-container "Select your Drone" at bounding box center [443, 212] width 887 height 424
click at [563, 93] on img at bounding box center [565, 91] width 11 height 11
